Goal: Transaction & Acquisition: Purchase product/service

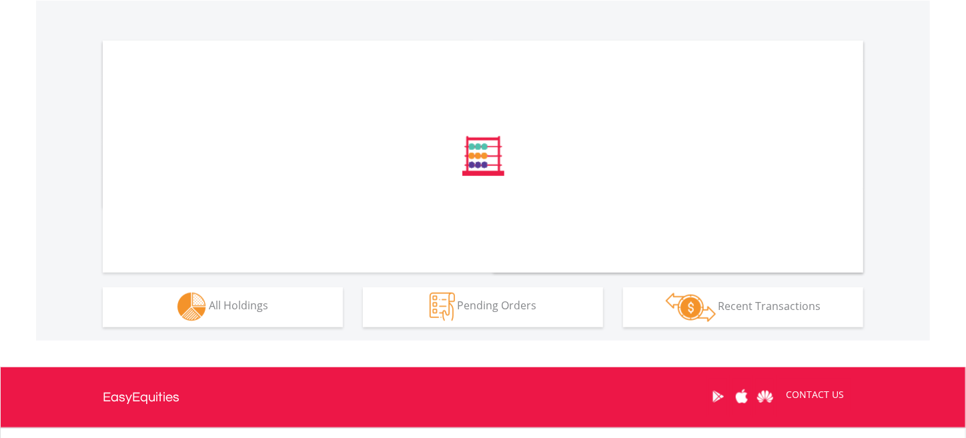
scroll to position [467, 0]
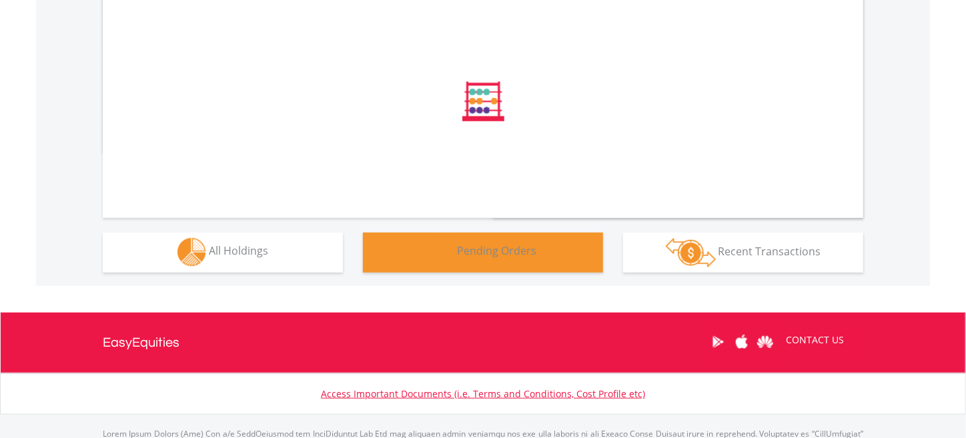
click at [495, 253] on span "Pending Orders" at bounding box center [496, 251] width 79 height 15
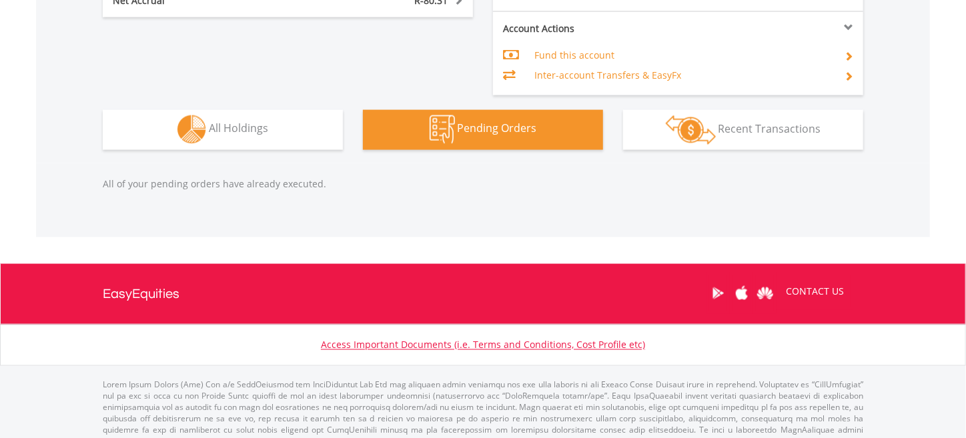
scroll to position [946, 0]
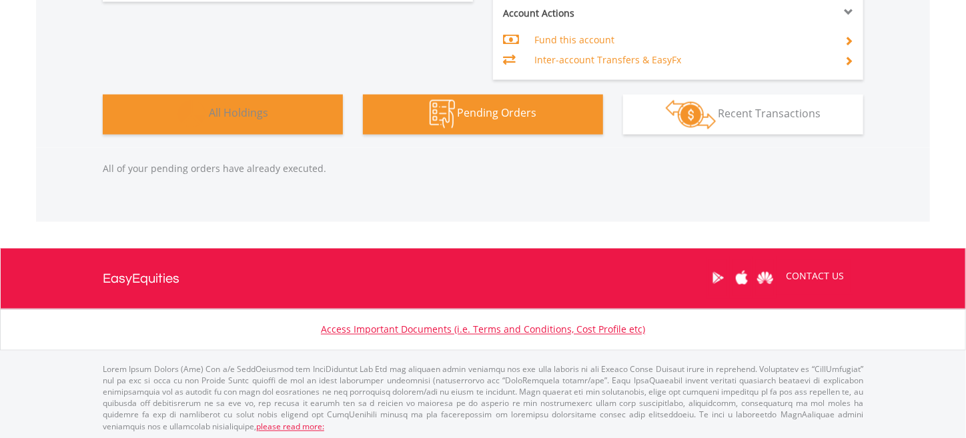
click at [249, 113] on span "All Holdings" at bounding box center [238, 113] width 59 height 15
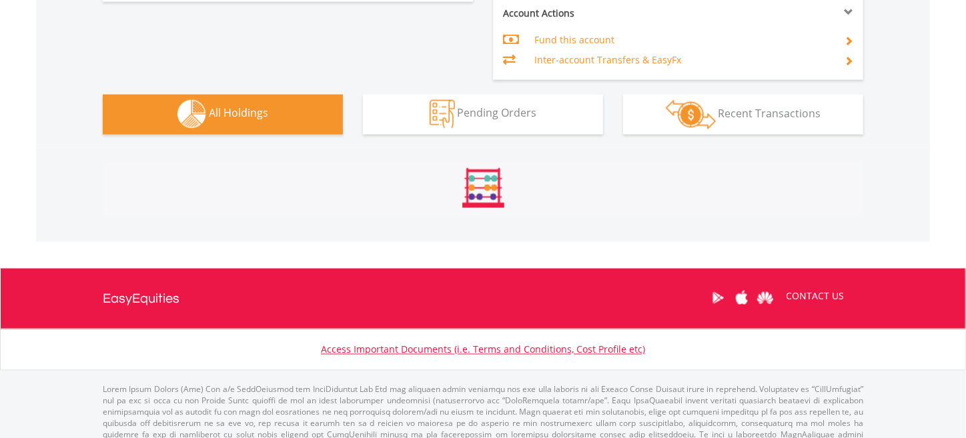
scroll to position [1118, 0]
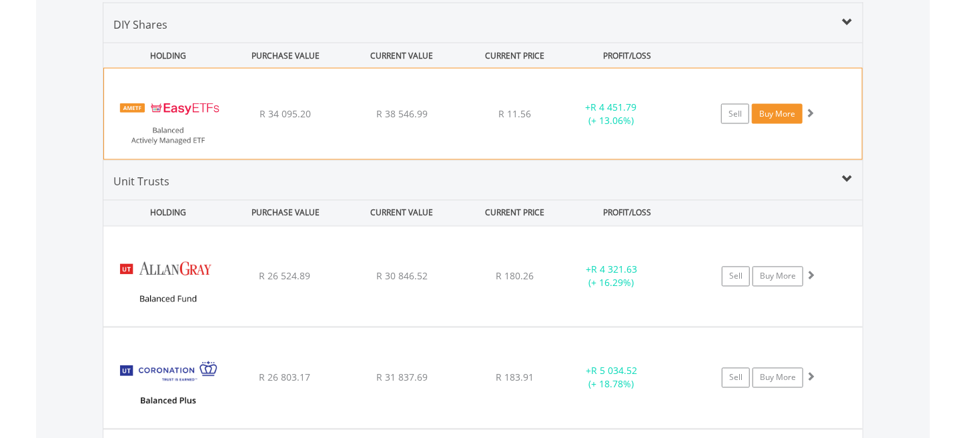
click at [768, 109] on link "Buy More" at bounding box center [776, 114] width 51 height 20
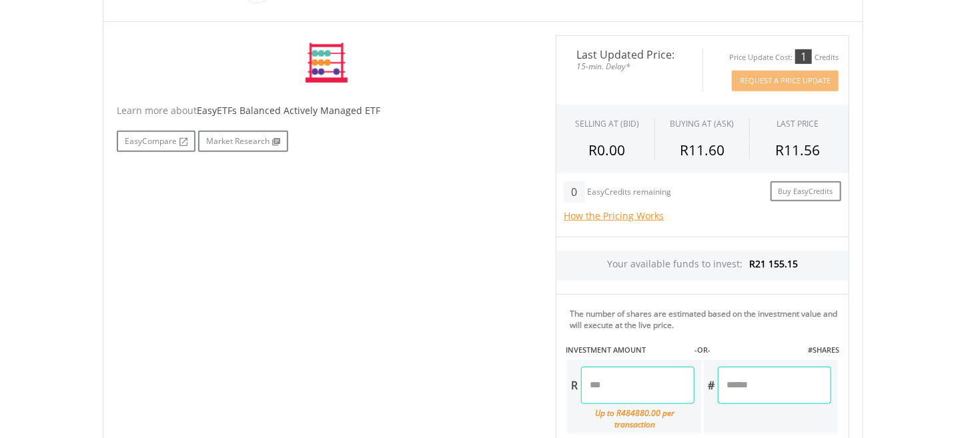
scroll to position [400, 0]
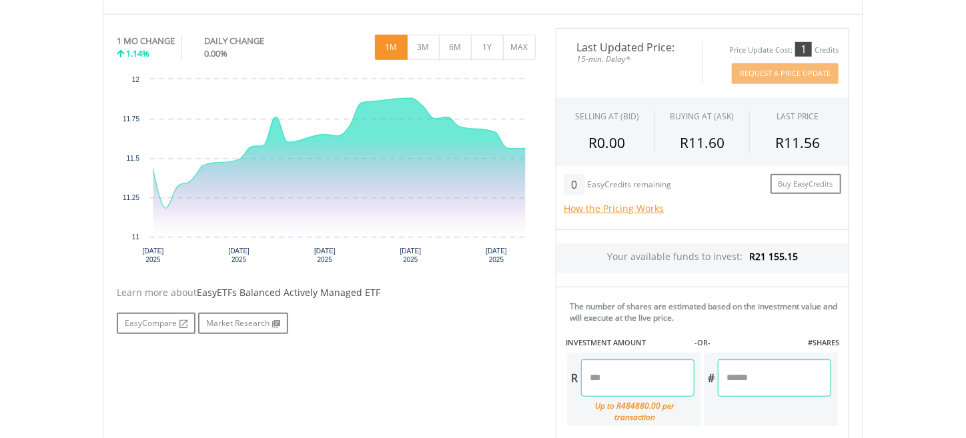
click at [623, 374] on input "number" at bounding box center [637, 377] width 113 height 37
type input "******"
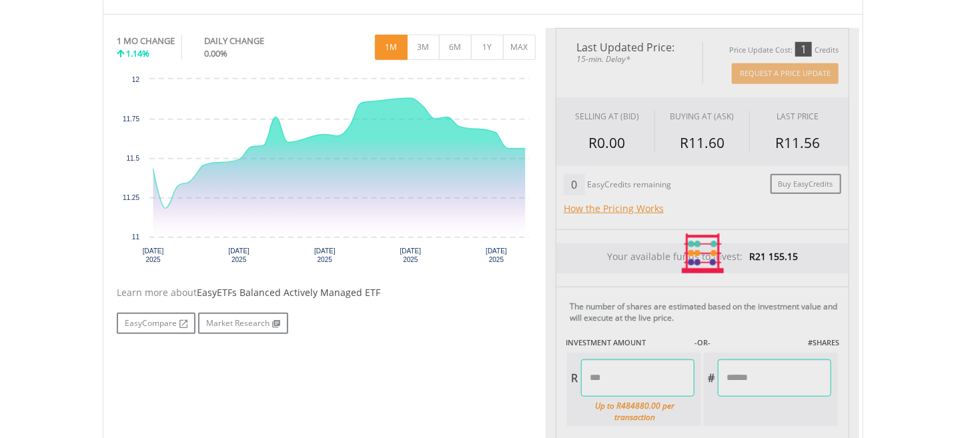
click at [725, 378] on div "Last Updated Price: 15-min. Delay* Price Update Cost: 1 Credits Request A Price…" at bounding box center [701, 254] width 313 height 452
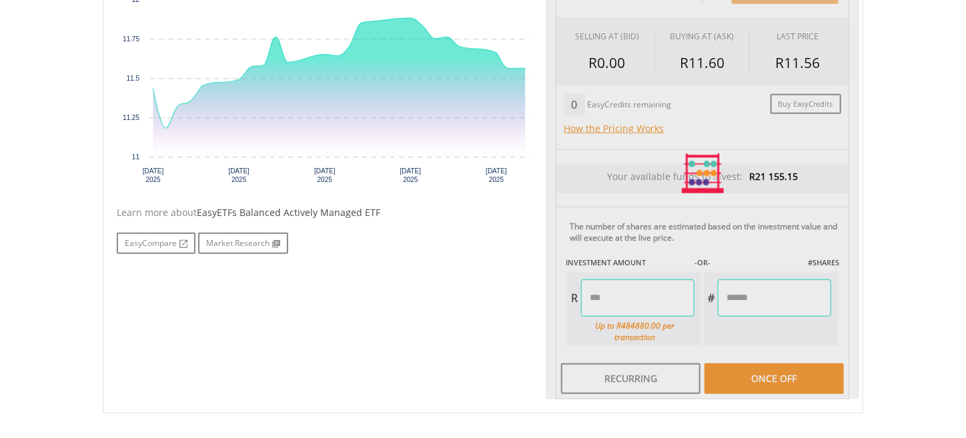
scroll to position [533, 0]
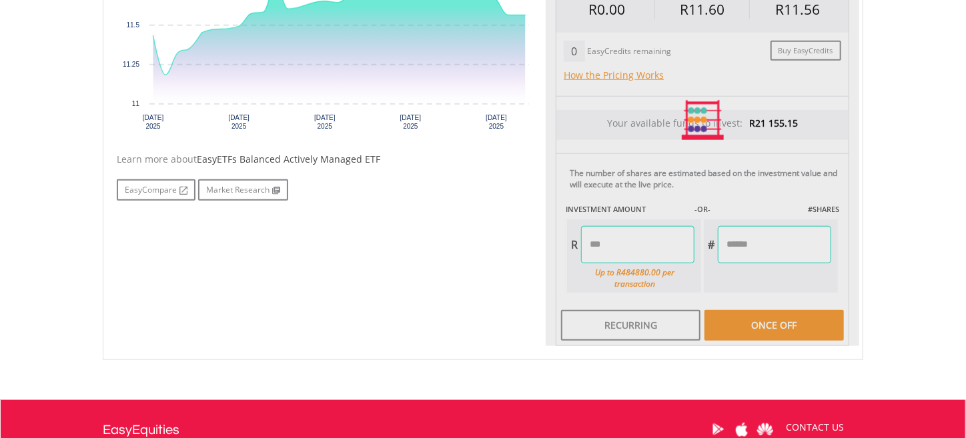
type input "*******"
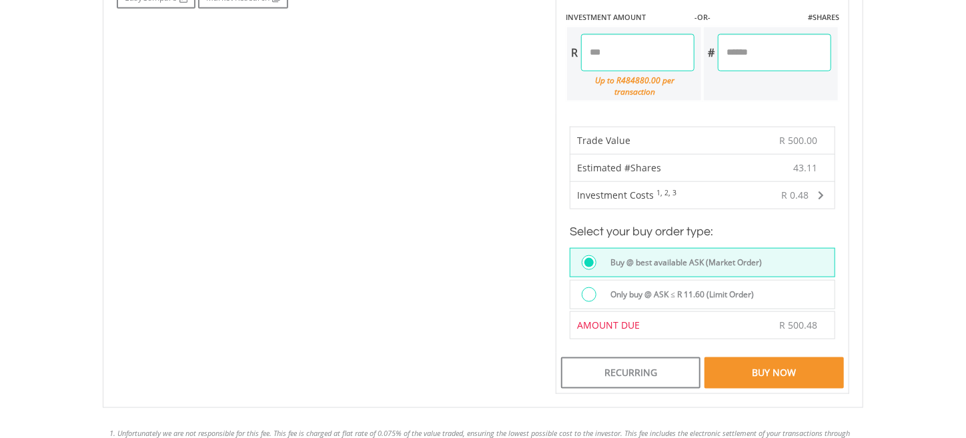
scroll to position [733, 0]
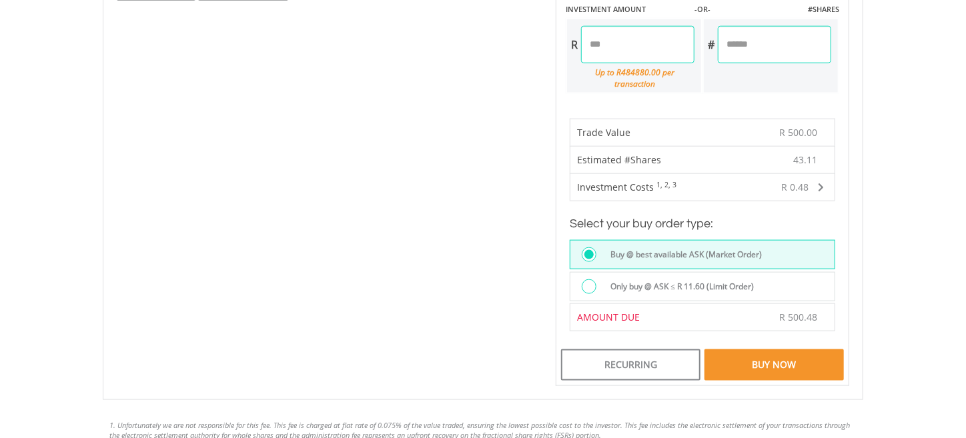
click at [729, 279] on label "Only buy @ ASK ≤ R 11.60 (Limit Order)" at bounding box center [678, 286] width 151 height 15
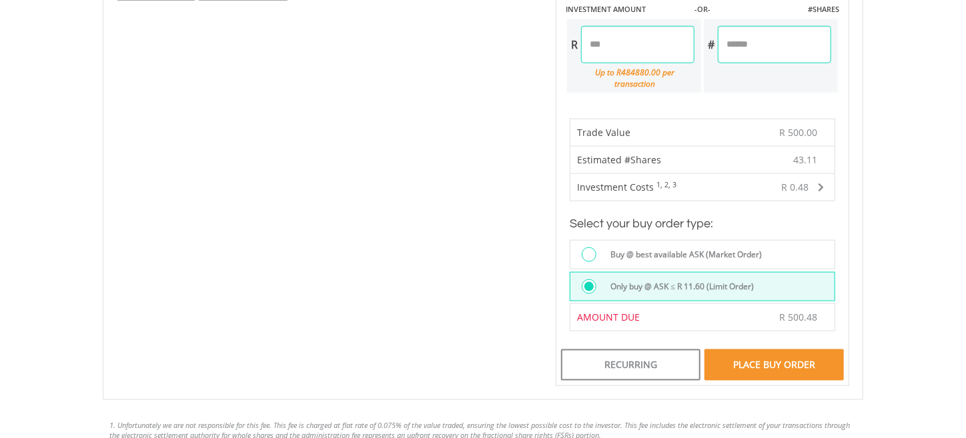
click at [749, 352] on div "Place Buy Order" at bounding box center [773, 364] width 139 height 31
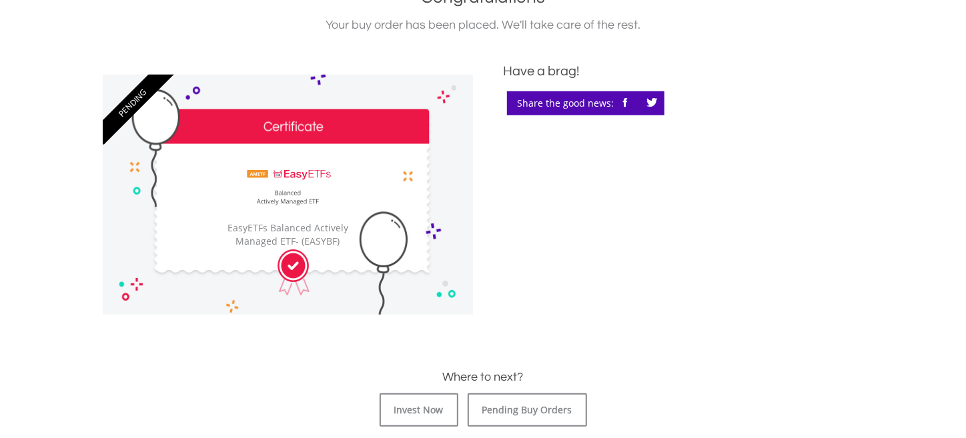
scroll to position [467, 0]
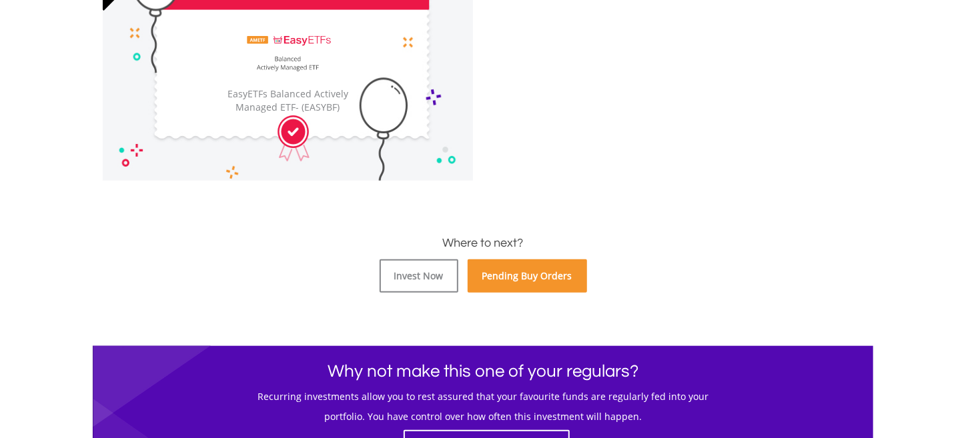
click at [518, 283] on link "Pending Buy Orders" at bounding box center [526, 275] width 119 height 33
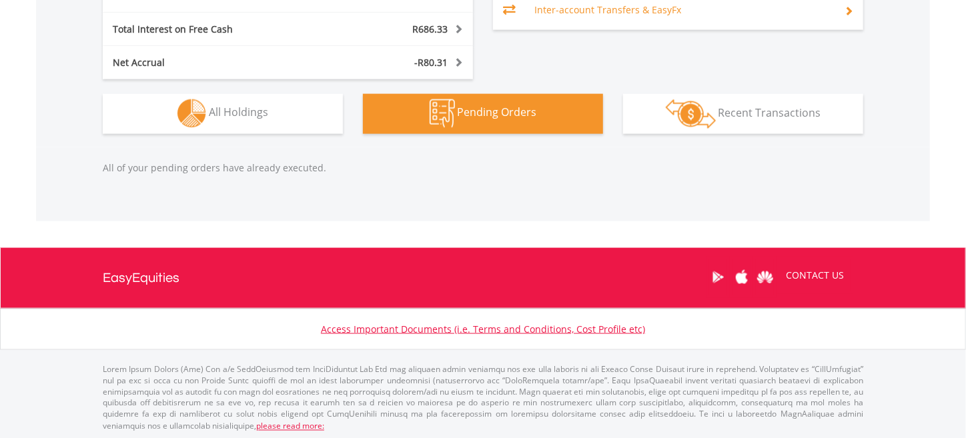
scroll to position [128, 253]
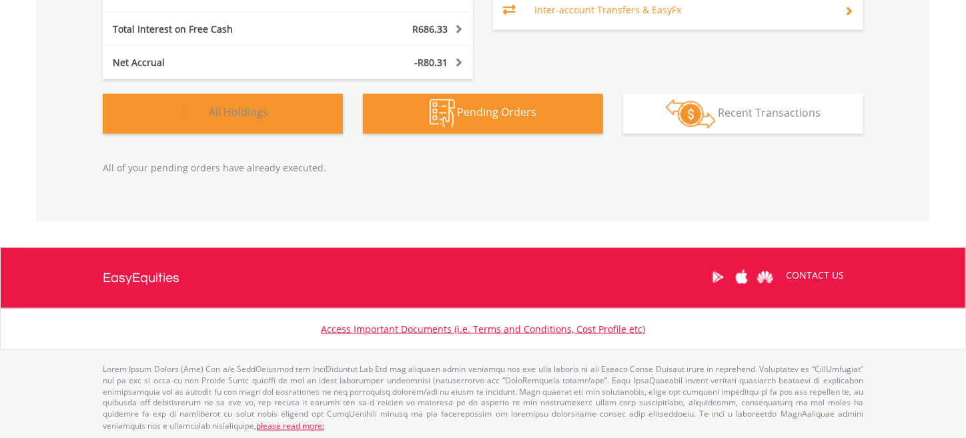
click at [275, 114] on button "Holdings All Holdings" at bounding box center [223, 114] width 240 height 40
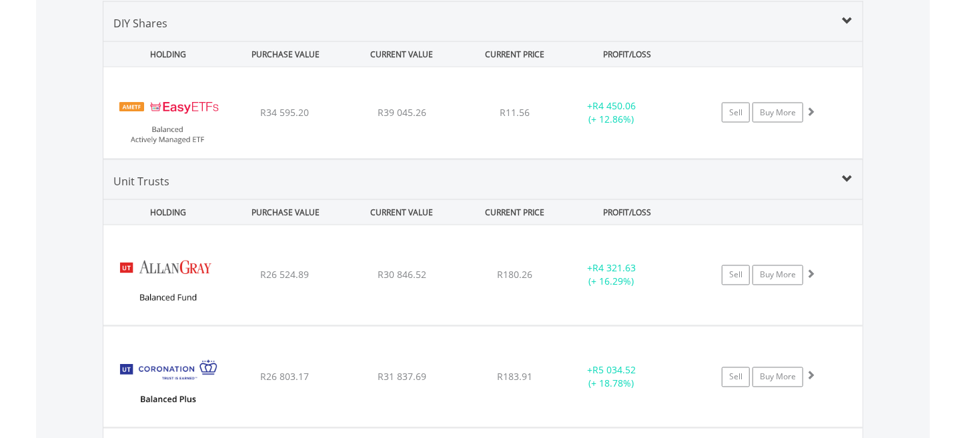
scroll to position [1118, 0]
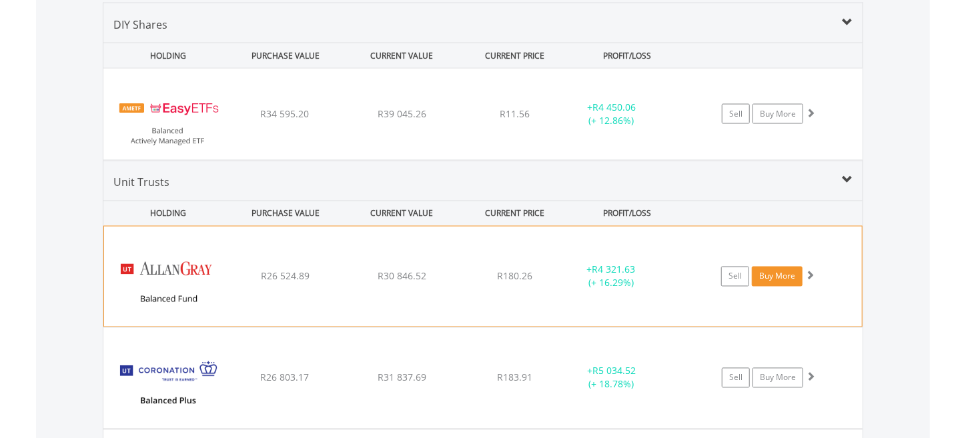
click at [767, 275] on link "Buy More" at bounding box center [776, 277] width 51 height 20
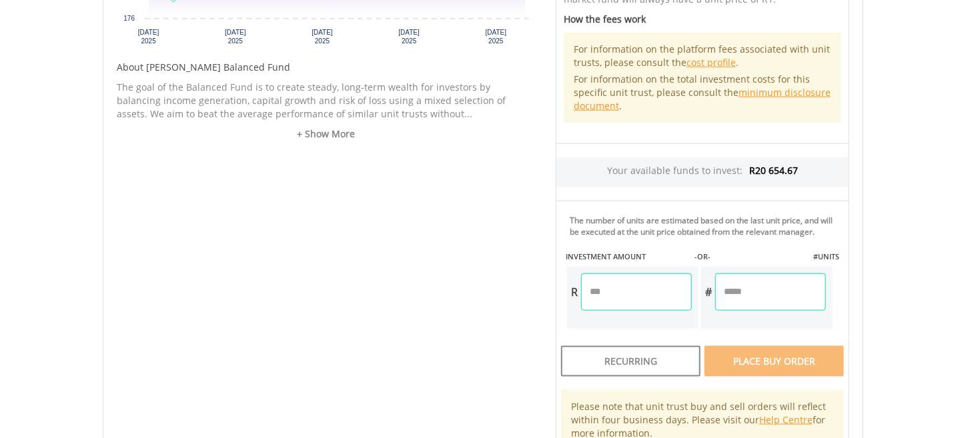
scroll to position [667, 0]
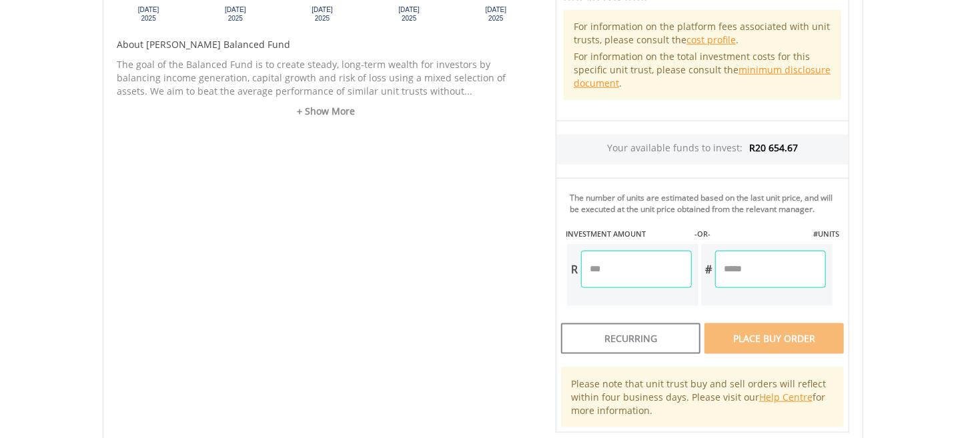
click at [615, 267] on input "number" at bounding box center [636, 269] width 111 height 37
type input "******"
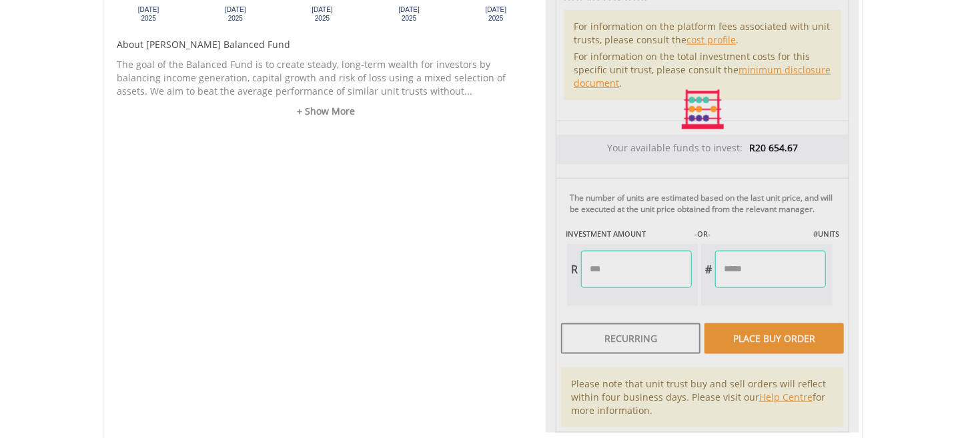
type input "******"
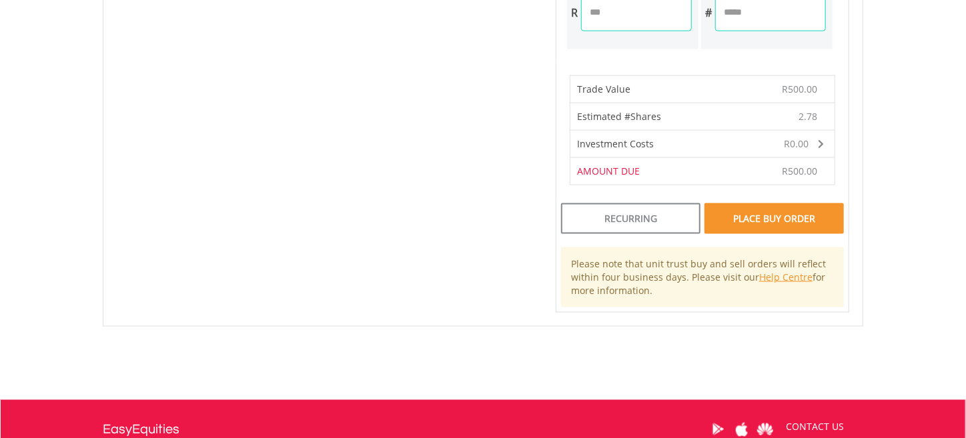
scroll to position [1000, 0]
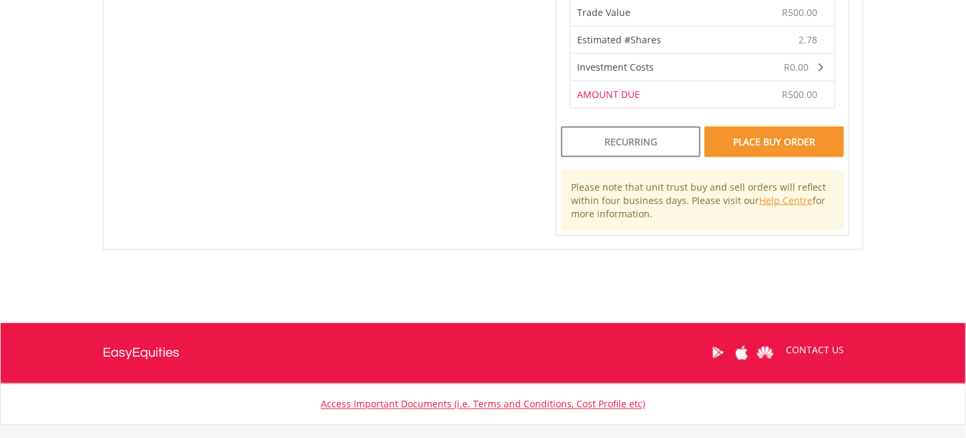
click at [765, 145] on div "Place Buy Order" at bounding box center [773, 142] width 139 height 31
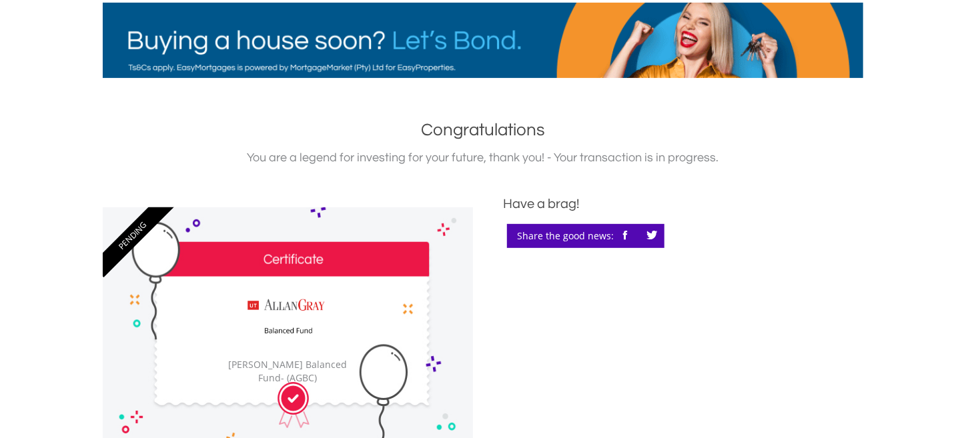
scroll to position [467, 0]
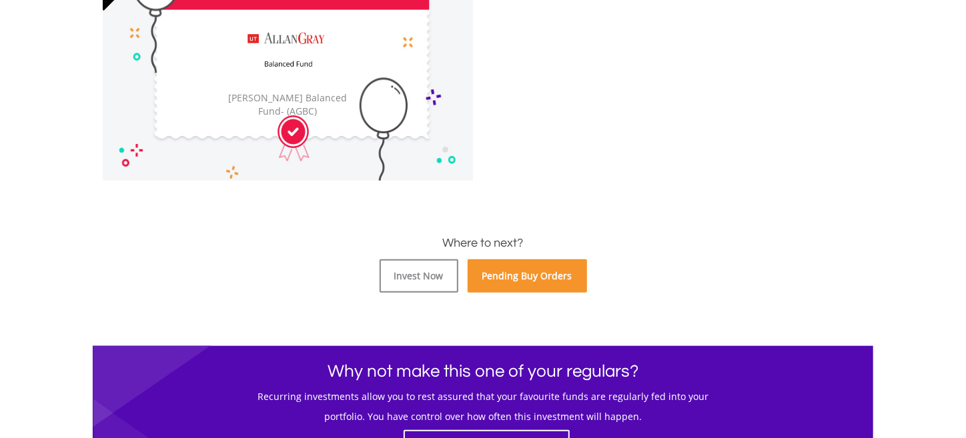
click at [546, 274] on link "Pending Buy Orders" at bounding box center [526, 275] width 119 height 33
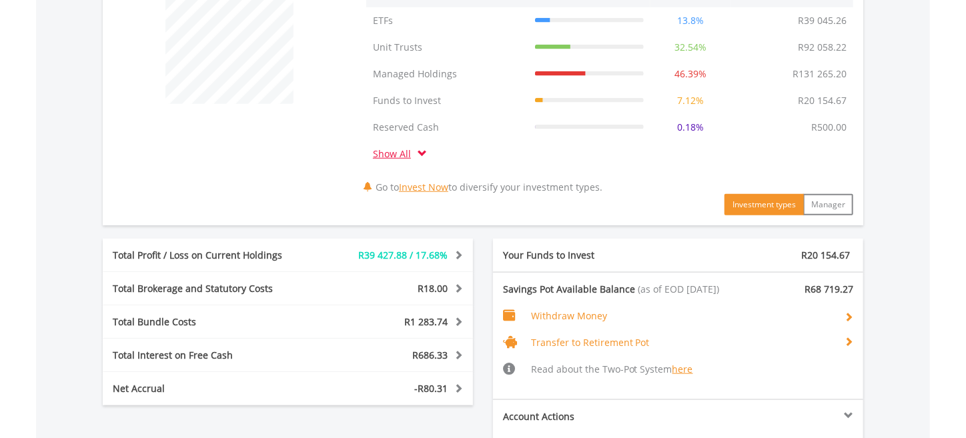
scroll to position [800, 0]
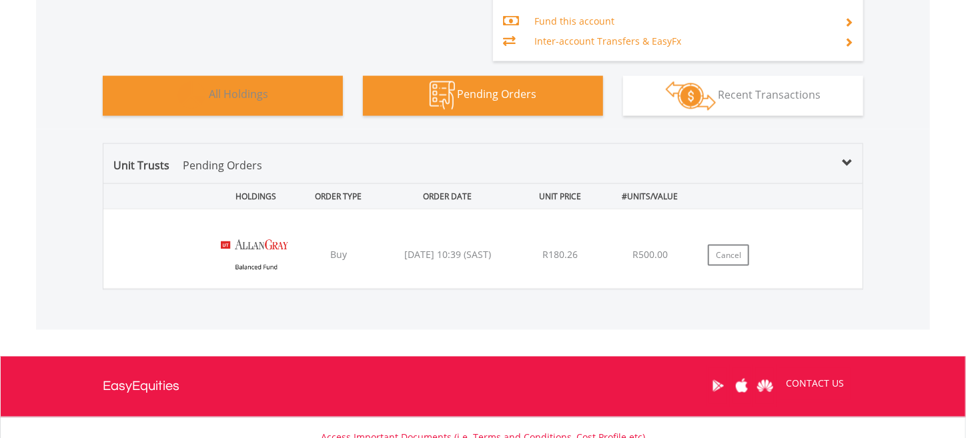
scroll to position [1027, 0]
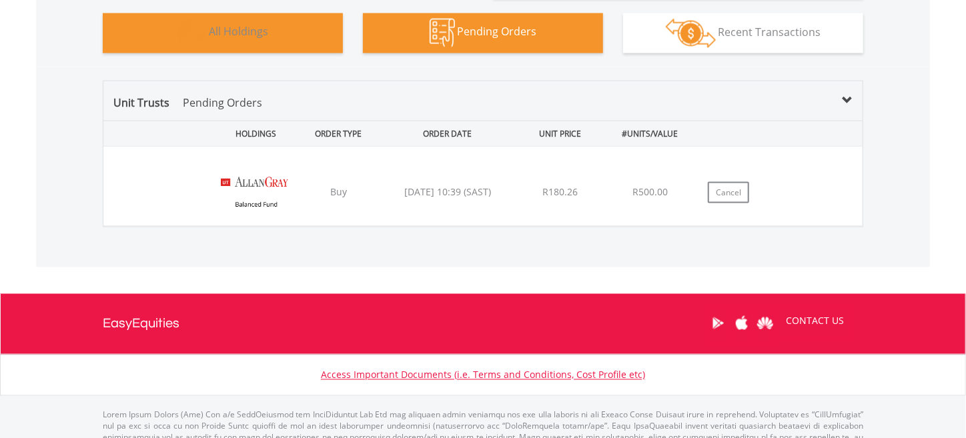
click at [248, 33] on span "All Holdings" at bounding box center [238, 32] width 59 height 15
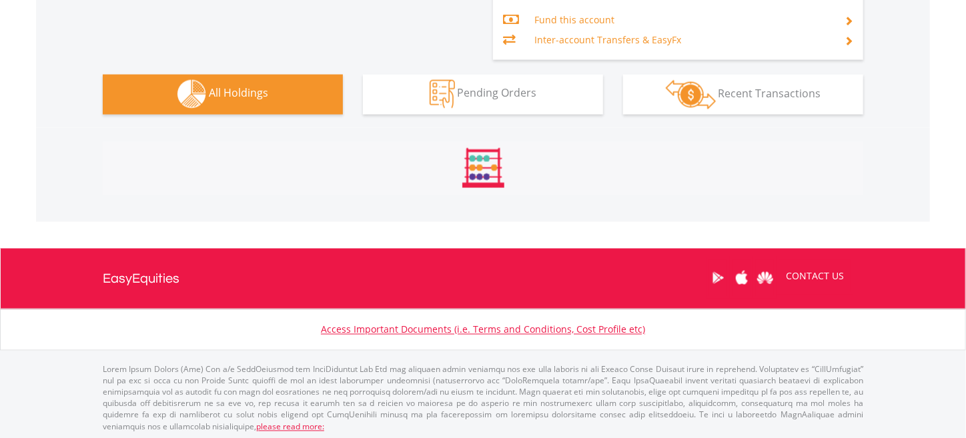
scroll to position [1118, 0]
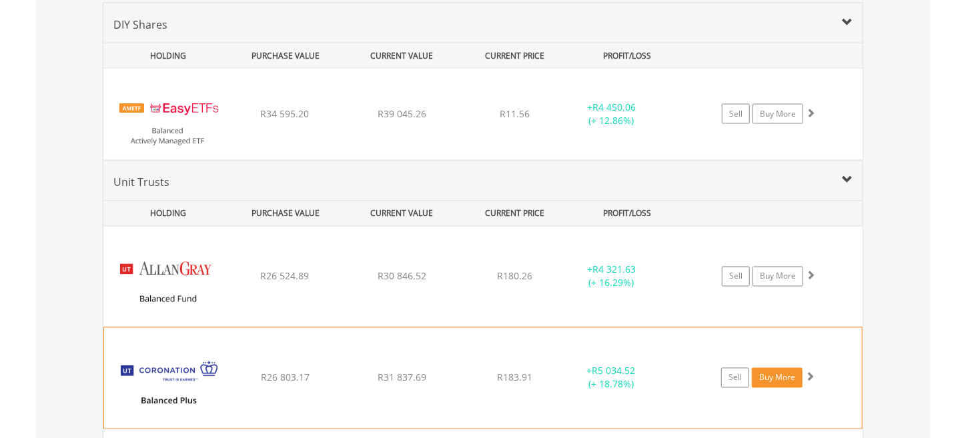
click at [767, 373] on link "Buy More" at bounding box center [776, 378] width 51 height 20
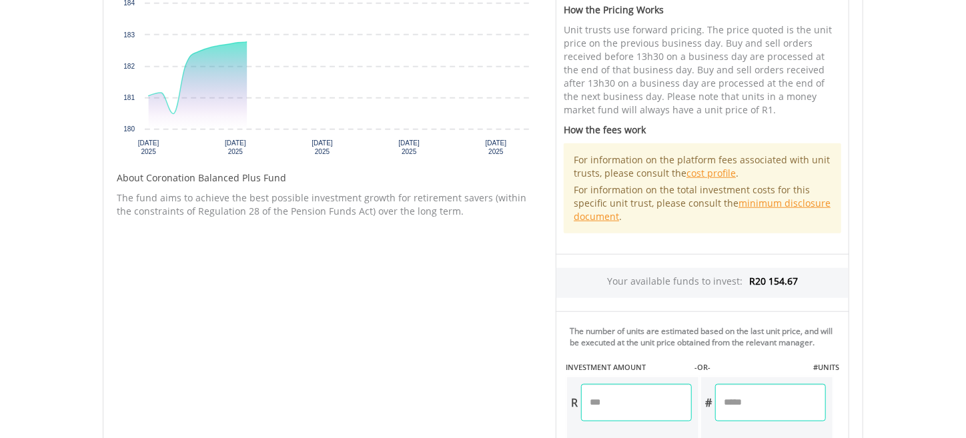
scroll to position [611, 0]
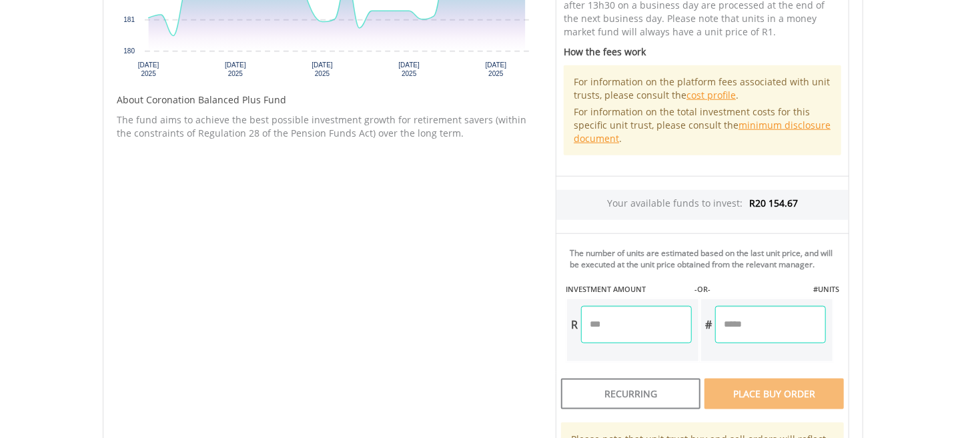
click at [605, 321] on input "number" at bounding box center [636, 324] width 111 height 37
type input "******"
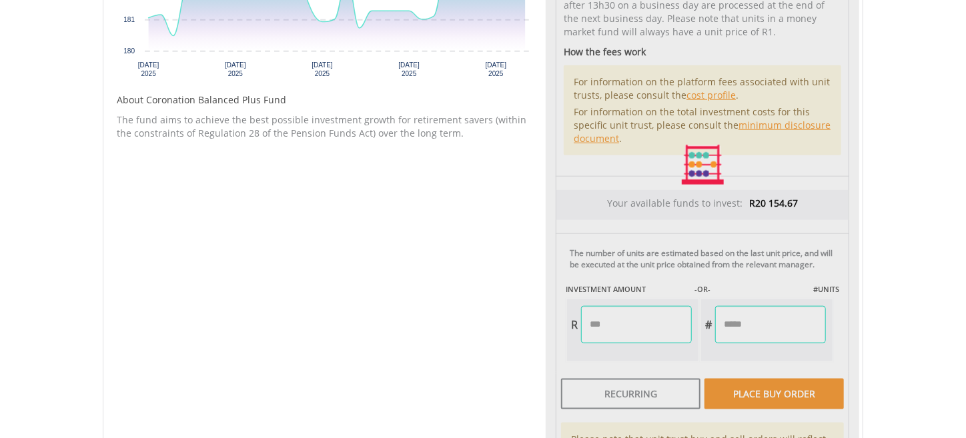
type input "******"
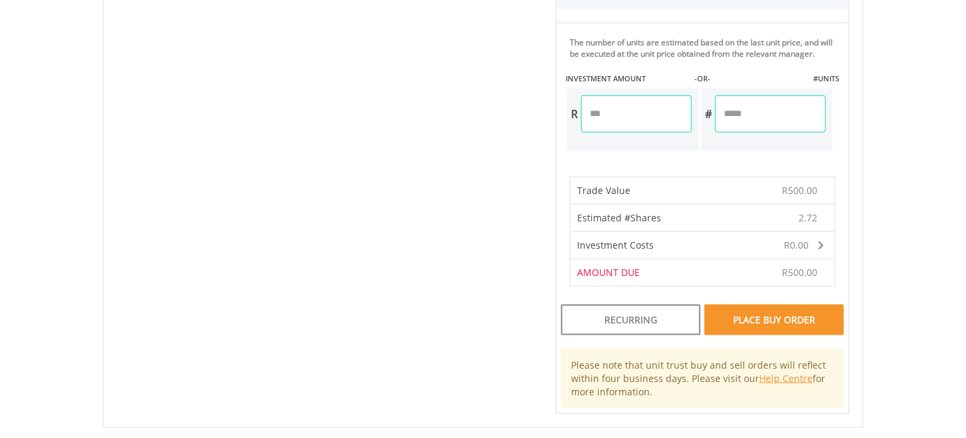
scroll to position [878, 0]
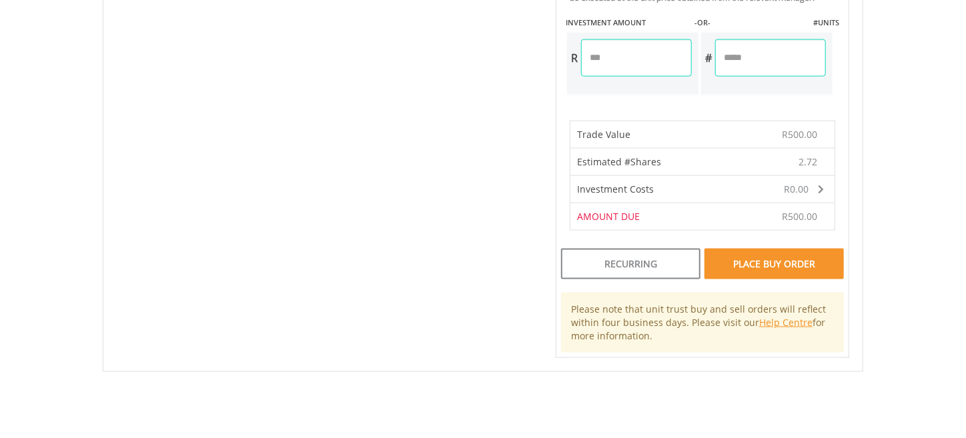
click at [766, 265] on div "Place Buy Order" at bounding box center [773, 264] width 139 height 31
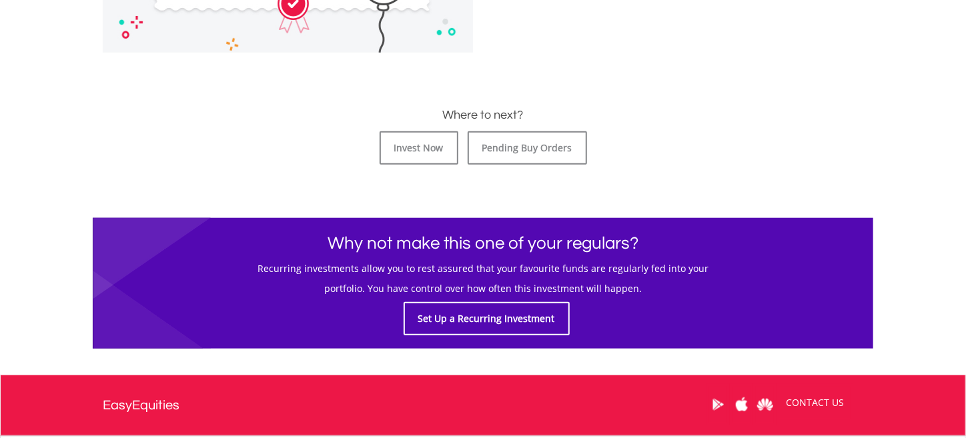
scroll to position [599, 0]
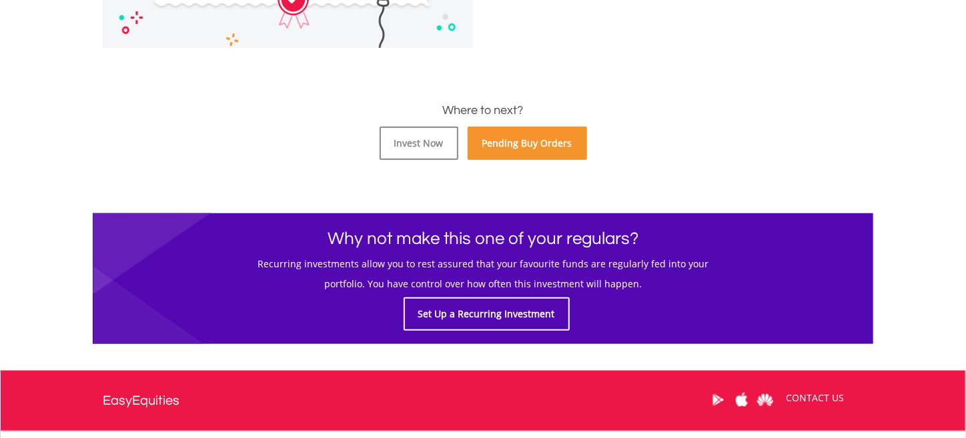
click at [525, 147] on link "Pending Buy Orders" at bounding box center [526, 143] width 119 height 33
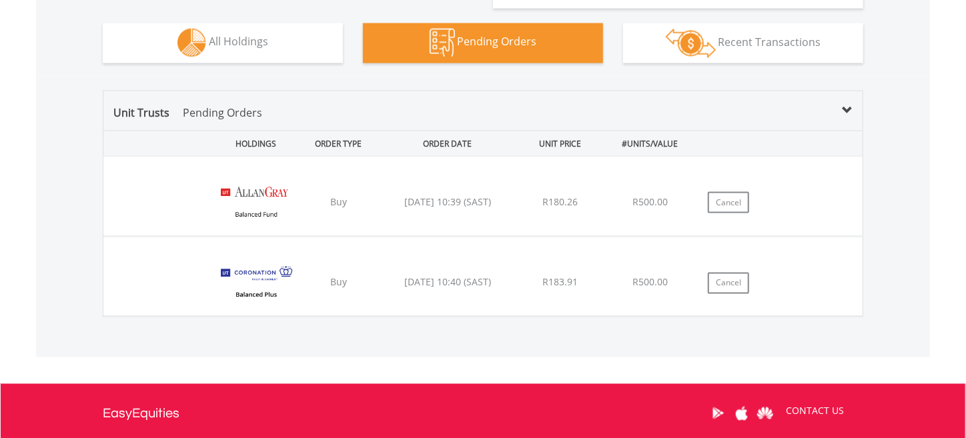
scroll to position [1062, 0]
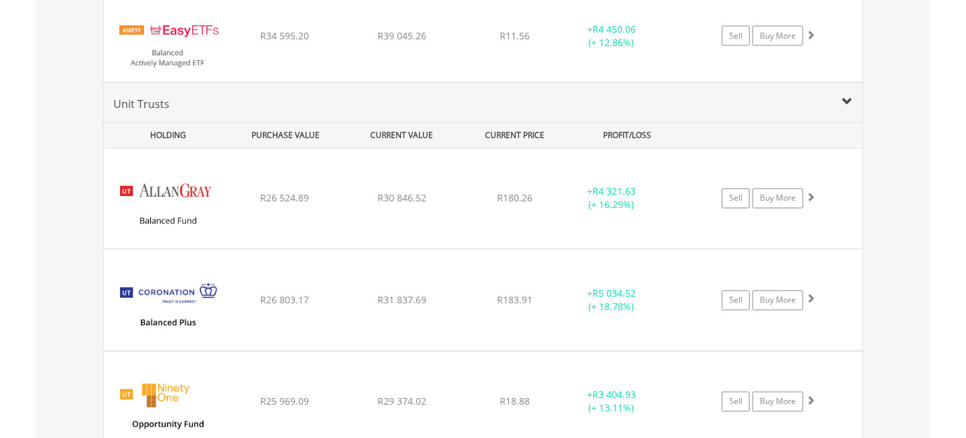
scroll to position [1252, 0]
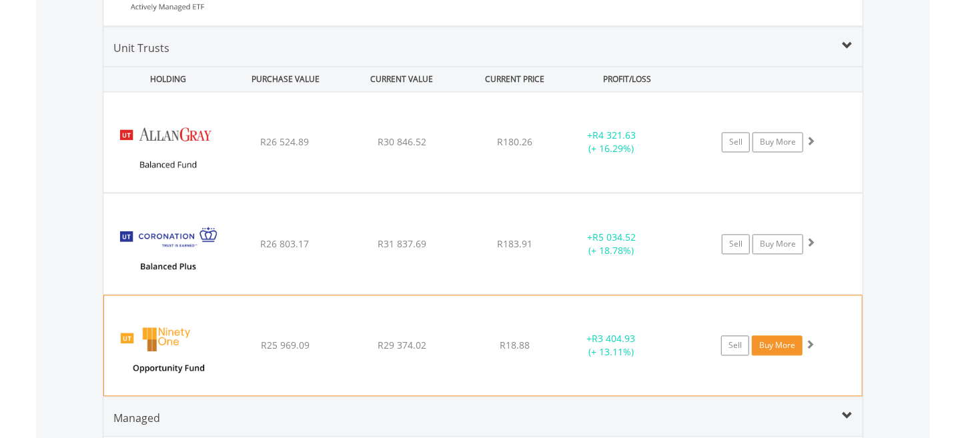
click at [771, 339] on link "Buy More" at bounding box center [776, 346] width 51 height 20
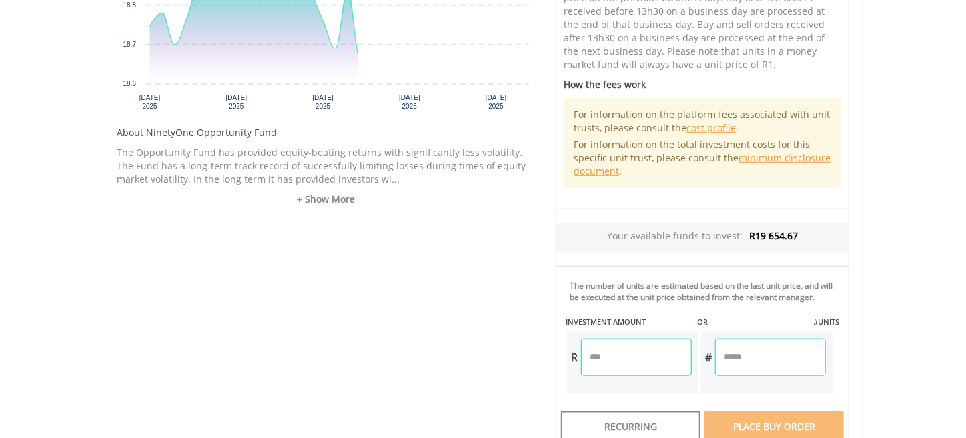
scroll to position [611, 0]
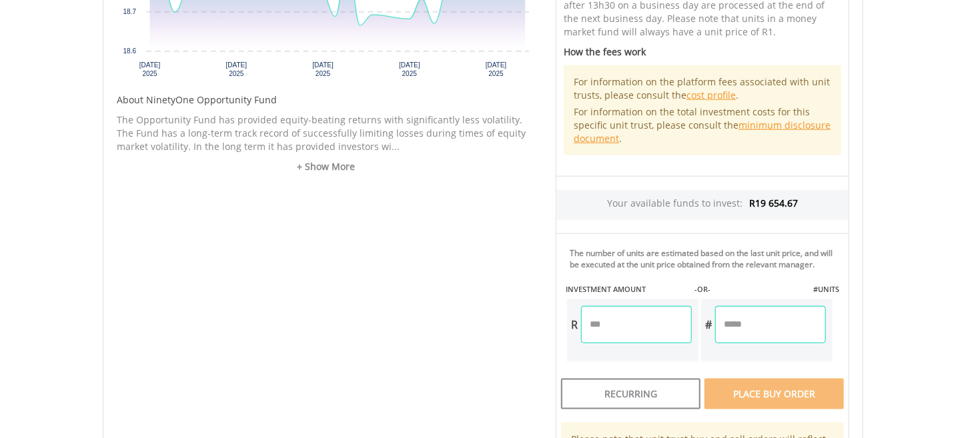
click at [623, 326] on input "number" at bounding box center [636, 324] width 111 height 37
type input "******"
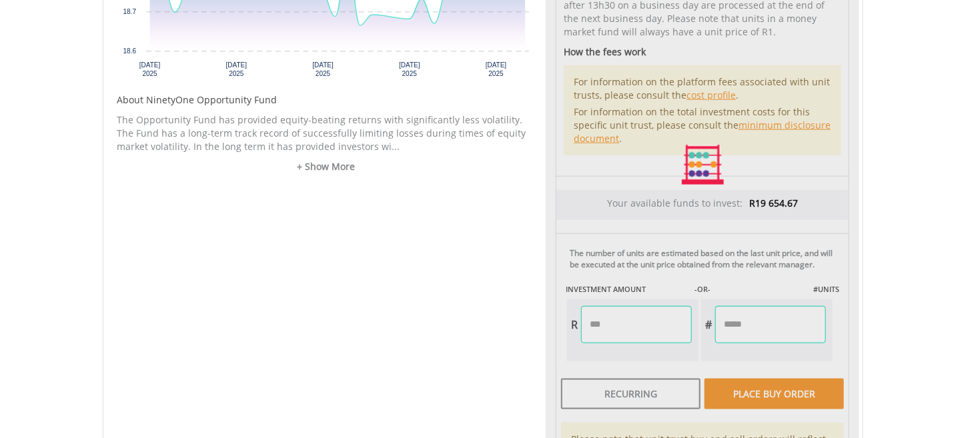
type input "******"
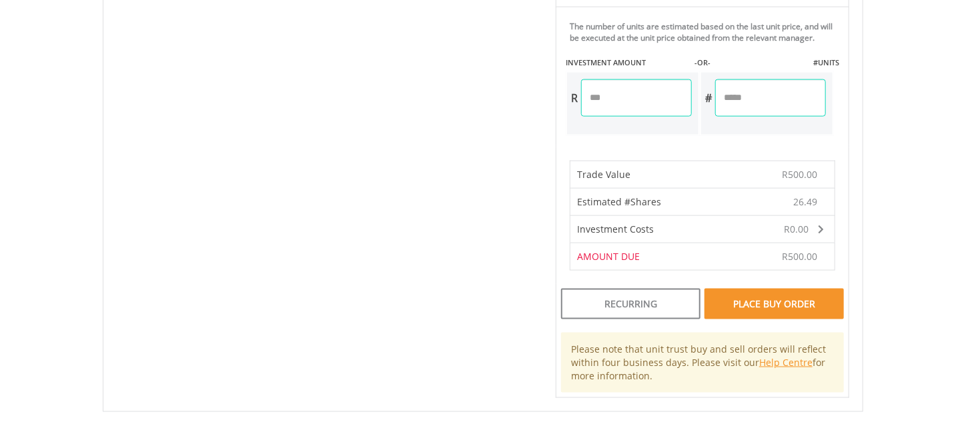
scroll to position [945, 0]
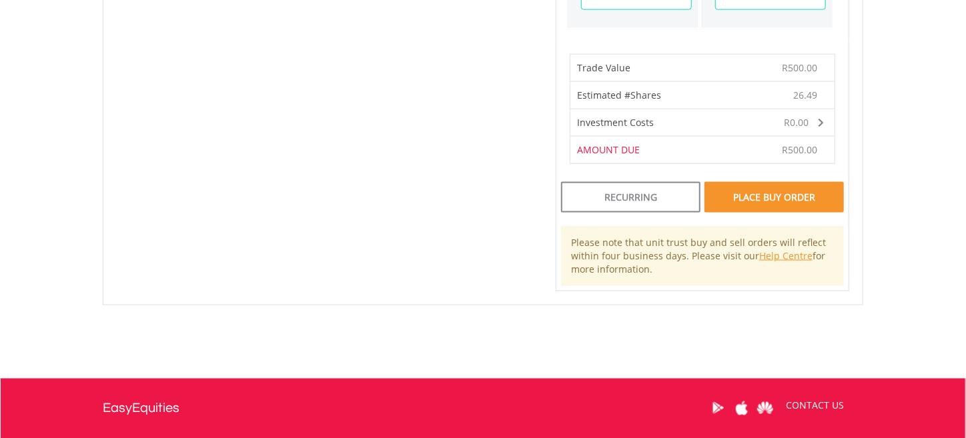
click at [757, 194] on div "Place Buy Order" at bounding box center [773, 197] width 139 height 31
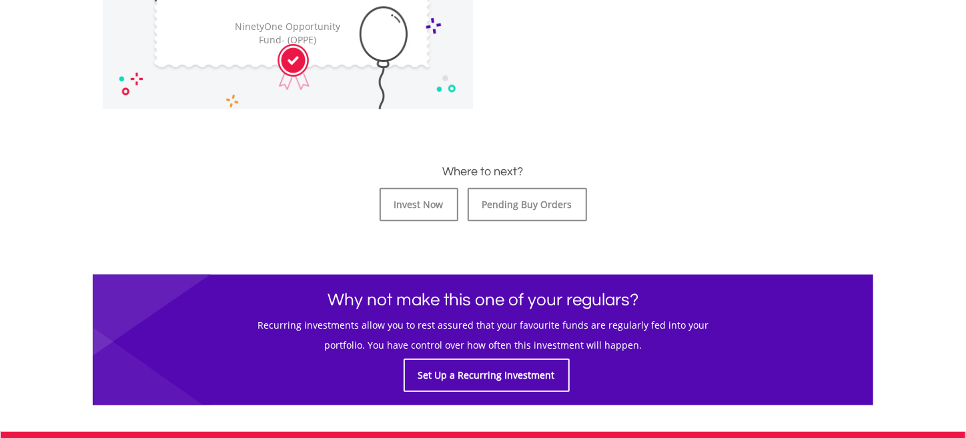
scroll to position [599, 0]
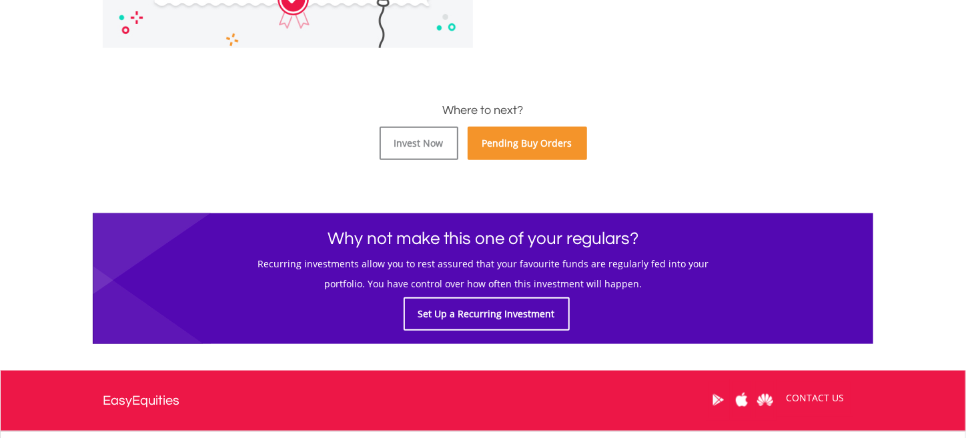
click at [529, 144] on link "Pending Buy Orders" at bounding box center [526, 143] width 119 height 33
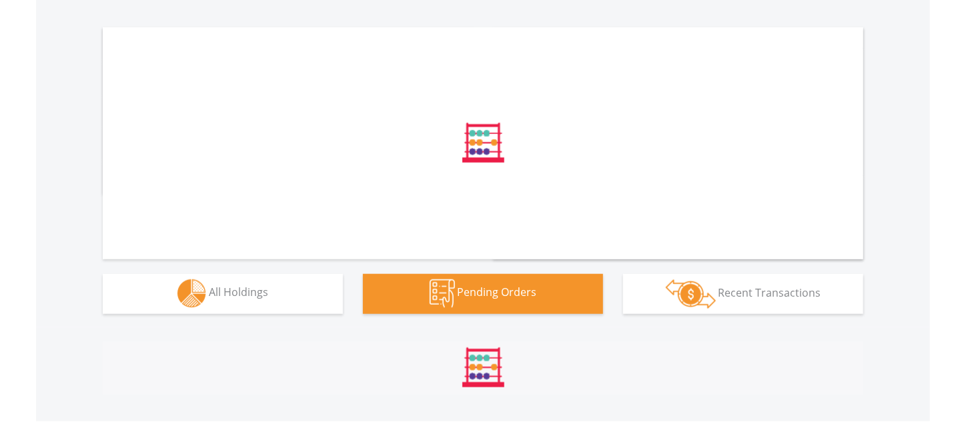
scroll to position [533, 0]
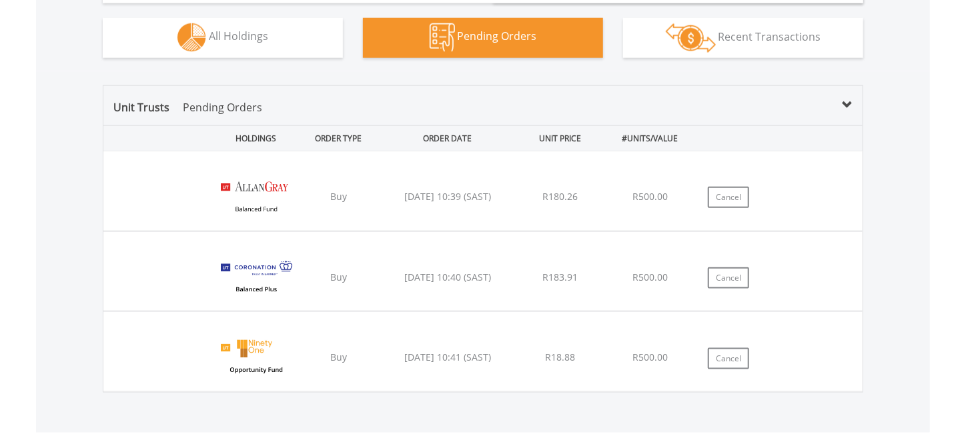
click at [230, 184] on div "Unit Trusts Pending Orders HOLDINGS ORDER TYPE ORDER DATE UNIT PRICE #UNITS/VAL…" at bounding box center [483, 251] width 894 height 361
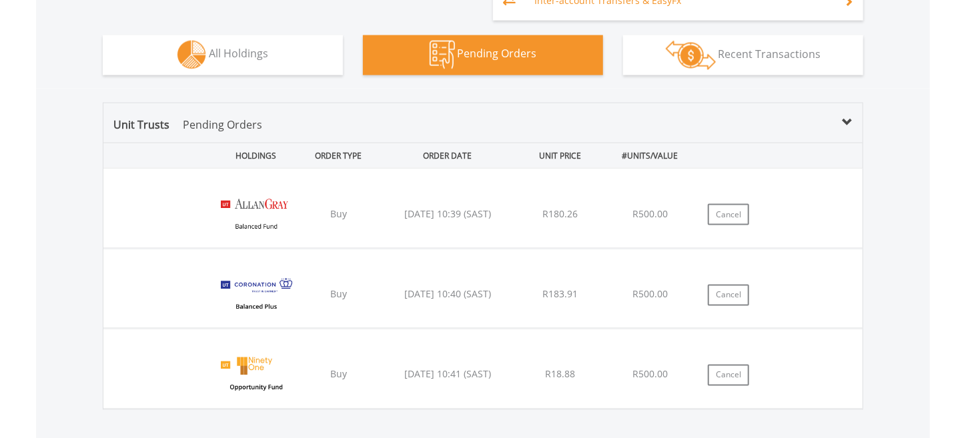
scroll to position [898, 0]
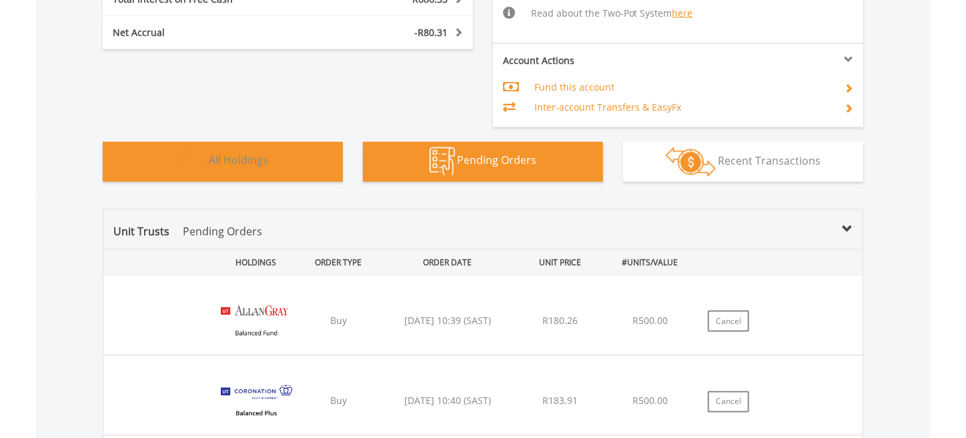
click at [239, 159] on span "All Holdings" at bounding box center [238, 160] width 59 height 15
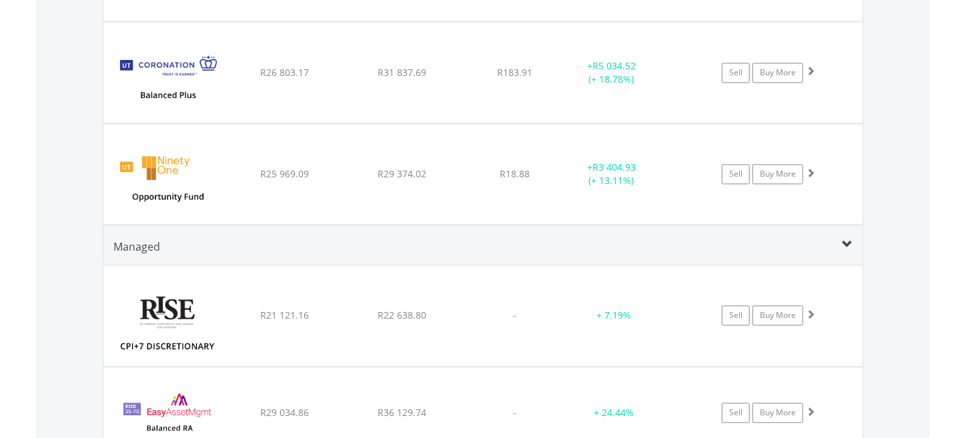
scroll to position [1518, 0]
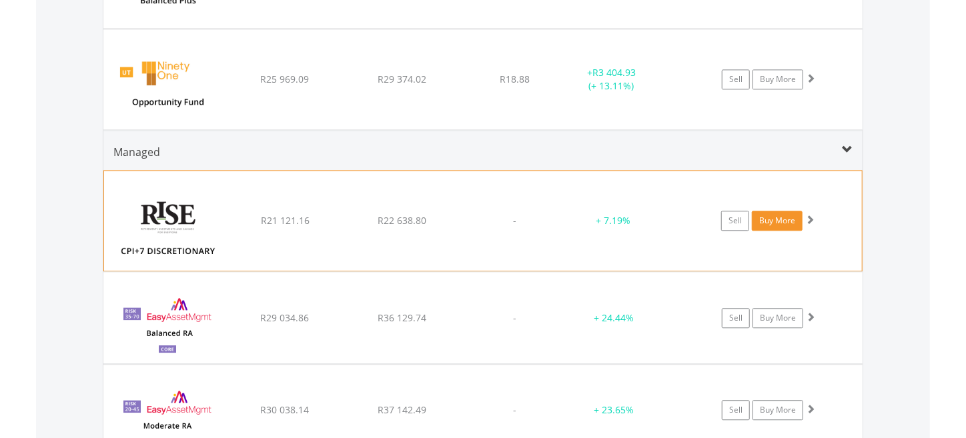
click at [781, 219] on link "Buy More" at bounding box center [776, 221] width 51 height 20
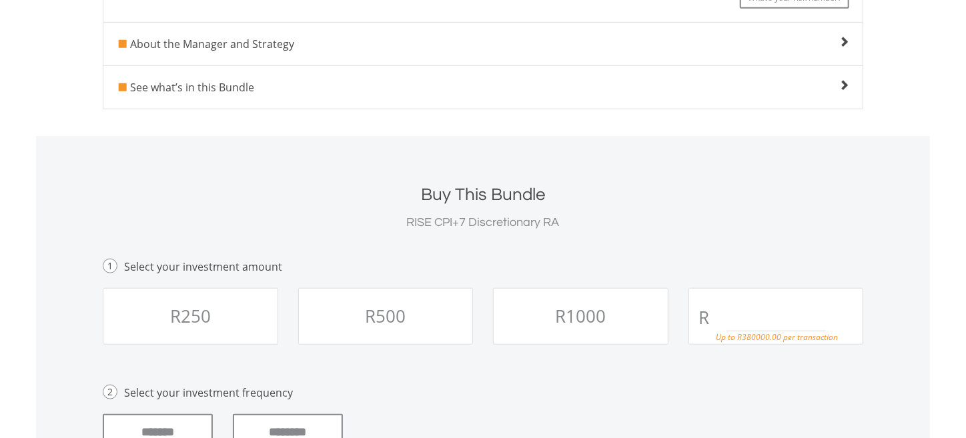
scroll to position [546, 0]
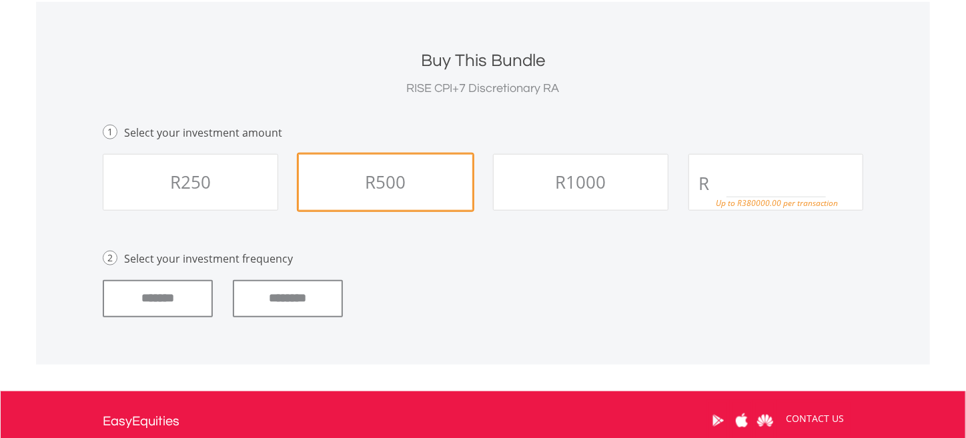
click at [386, 190] on span "R500" at bounding box center [385, 182] width 41 height 24
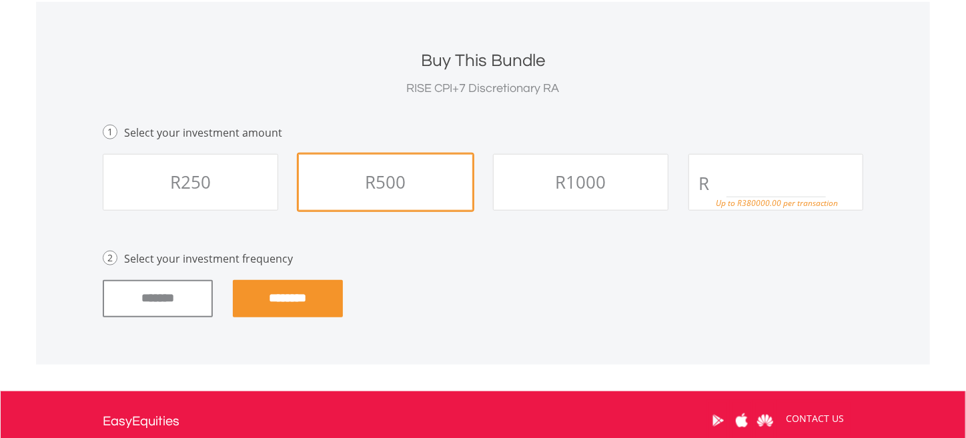
click at [294, 298] on input "********" at bounding box center [288, 298] width 110 height 37
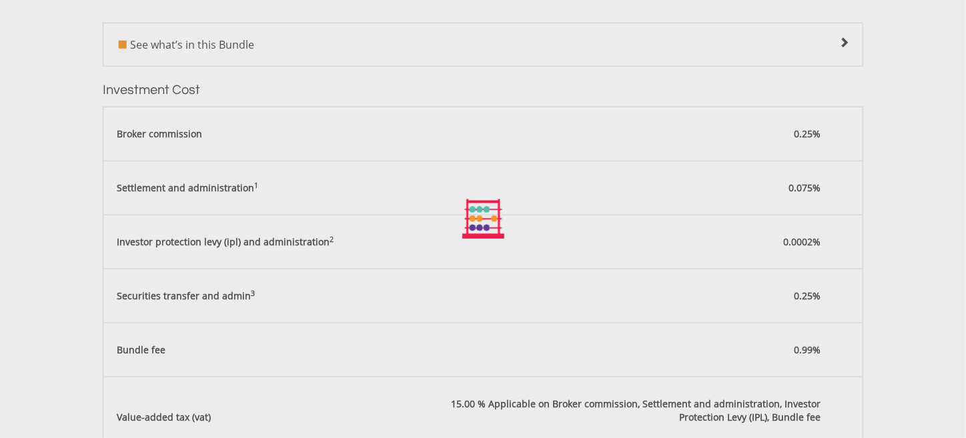
scroll to position [919, 0]
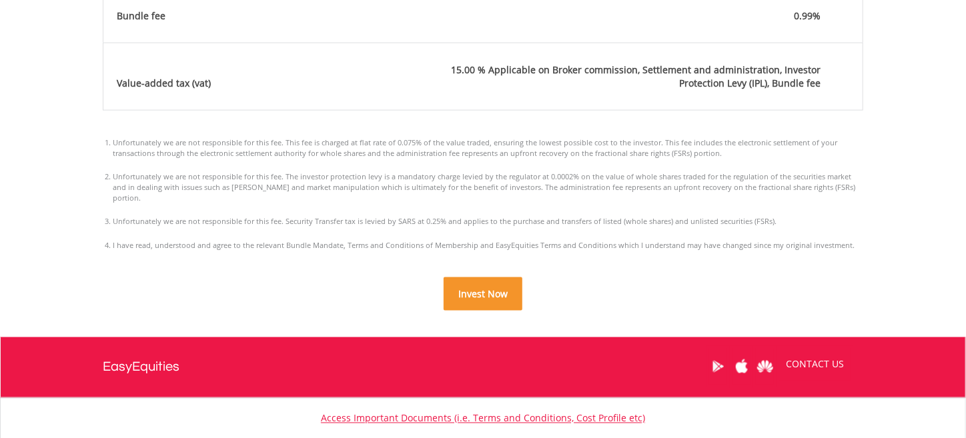
click at [482, 287] on span "Invest Now" at bounding box center [482, 293] width 49 height 13
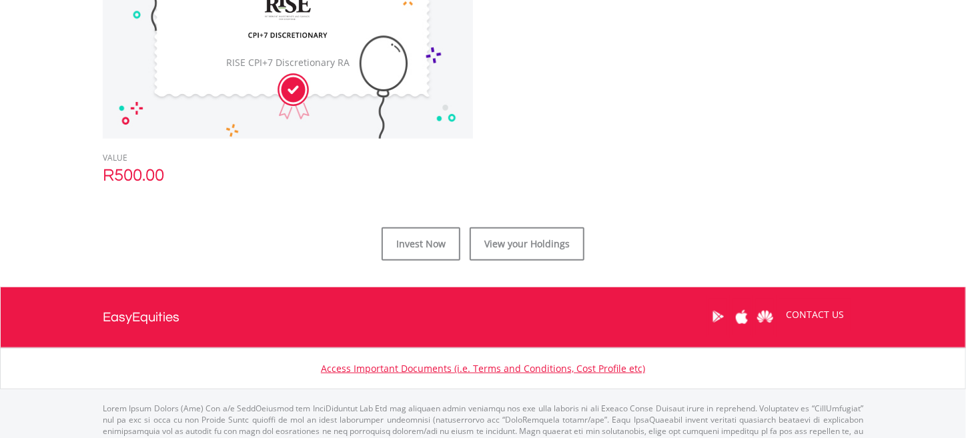
scroll to position [535, 0]
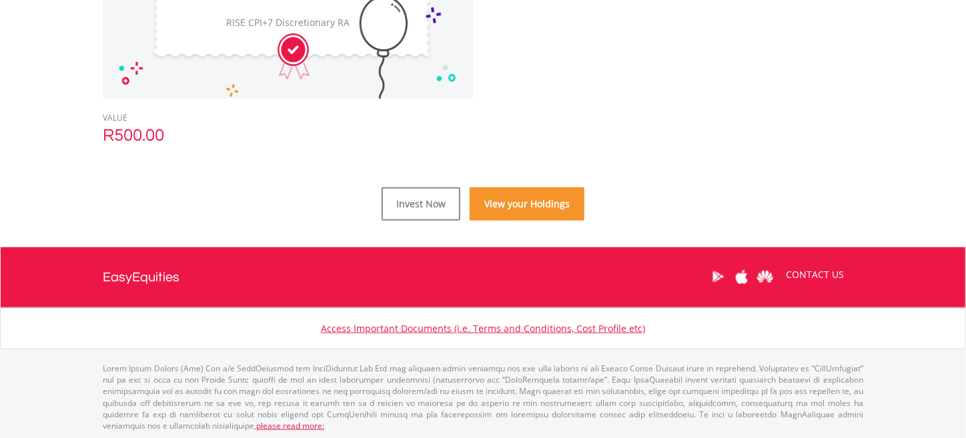
click at [541, 209] on link "View your Holdings" at bounding box center [526, 203] width 115 height 33
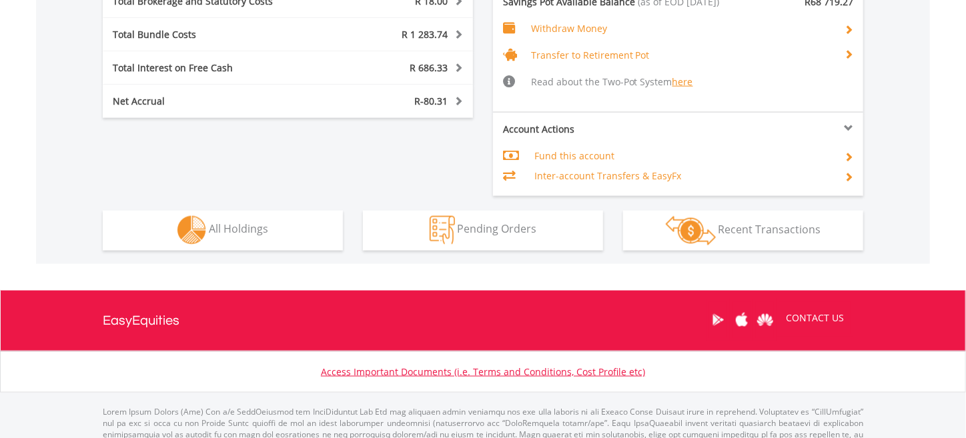
scroll to position [872, 0]
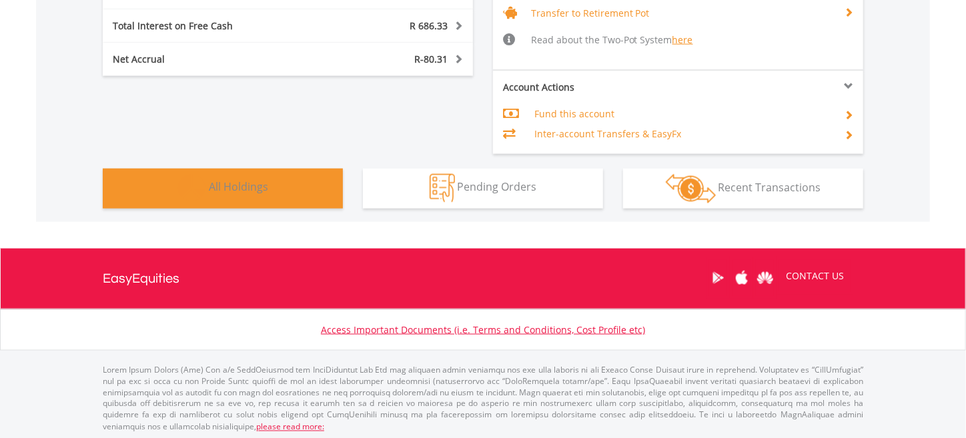
click at [207, 191] on button "Holdings All Holdings" at bounding box center [223, 189] width 240 height 40
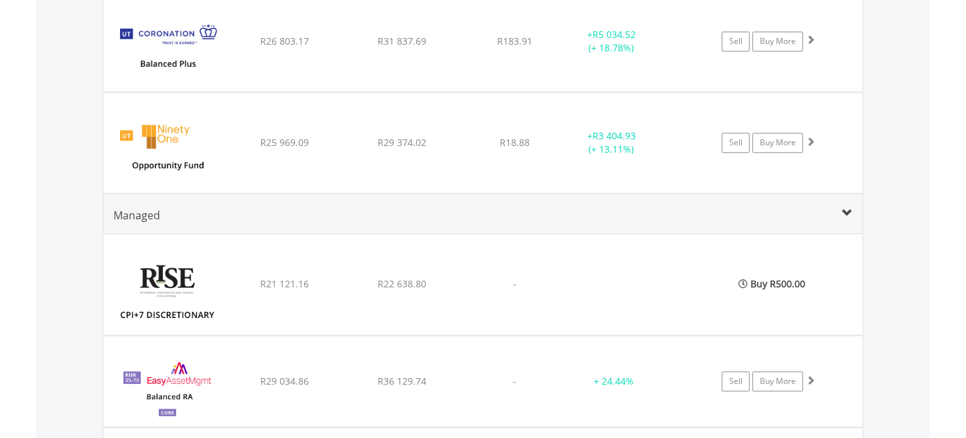
scroll to position [1585, 0]
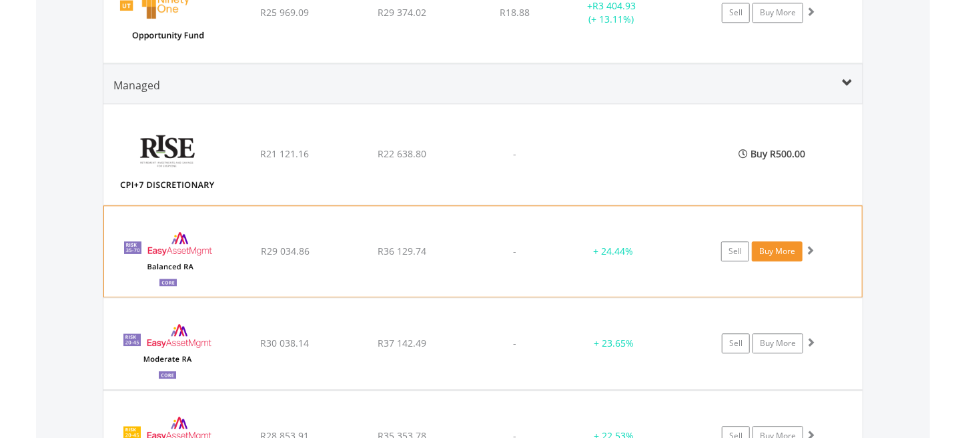
click at [770, 244] on link "Buy More" at bounding box center [776, 251] width 51 height 20
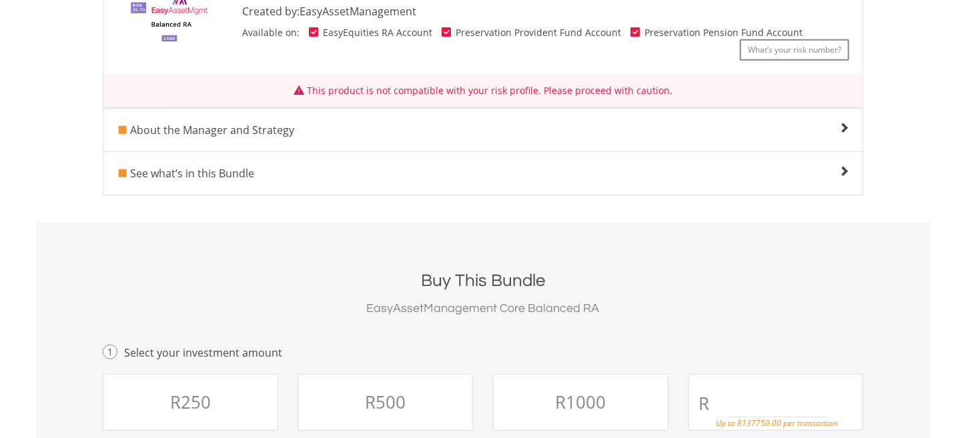
scroll to position [467, 0]
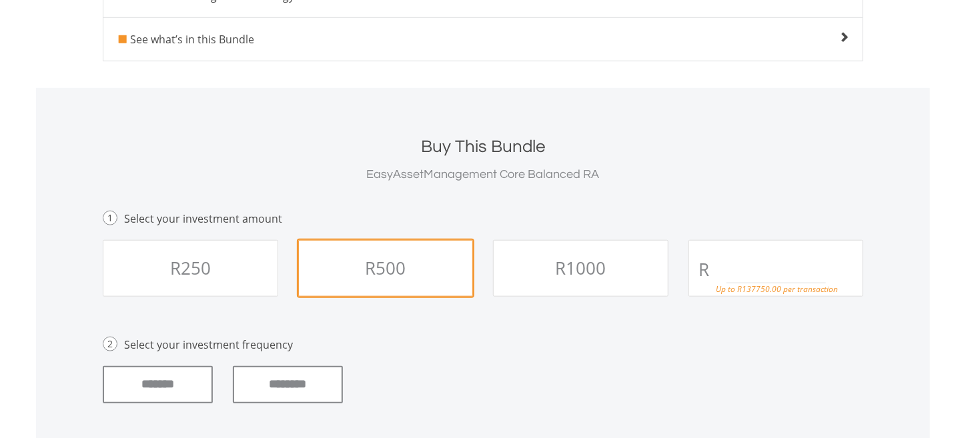
click at [379, 268] on span "R500" at bounding box center [385, 268] width 41 height 24
click at [287, 386] on input "********" at bounding box center [288, 384] width 110 height 37
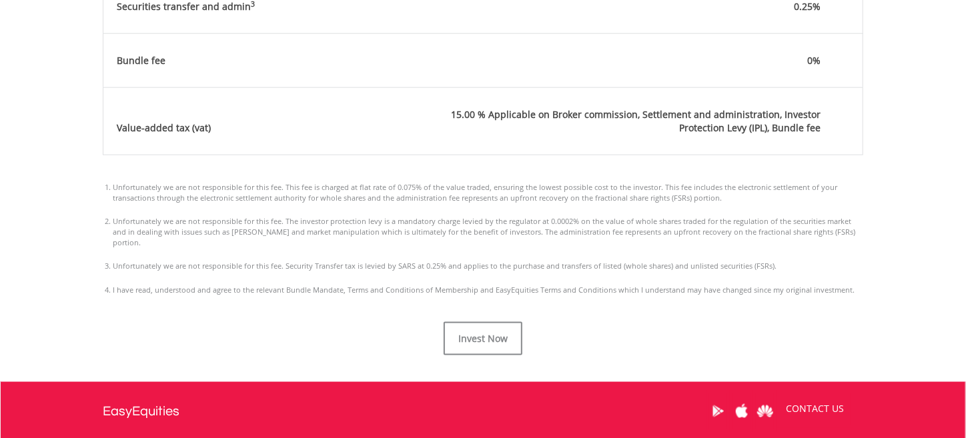
scroll to position [989, 0]
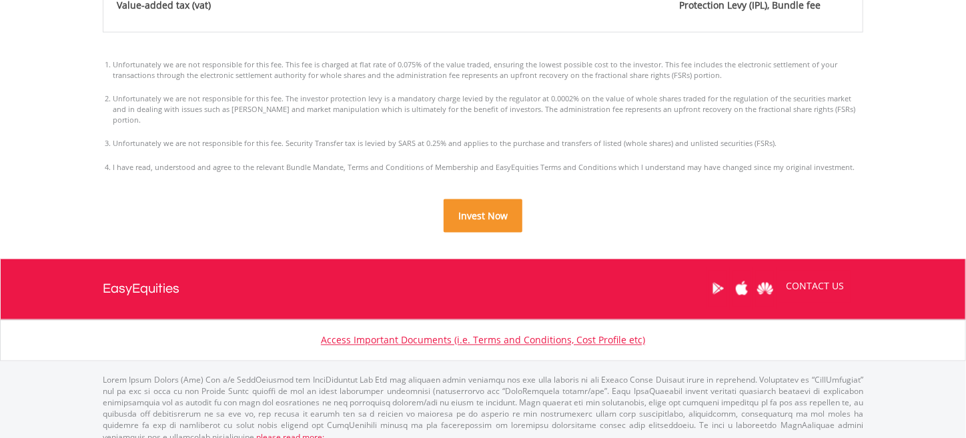
click at [493, 209] on span "Invest Now" at bounding box center [482, 215] width 49 height 13
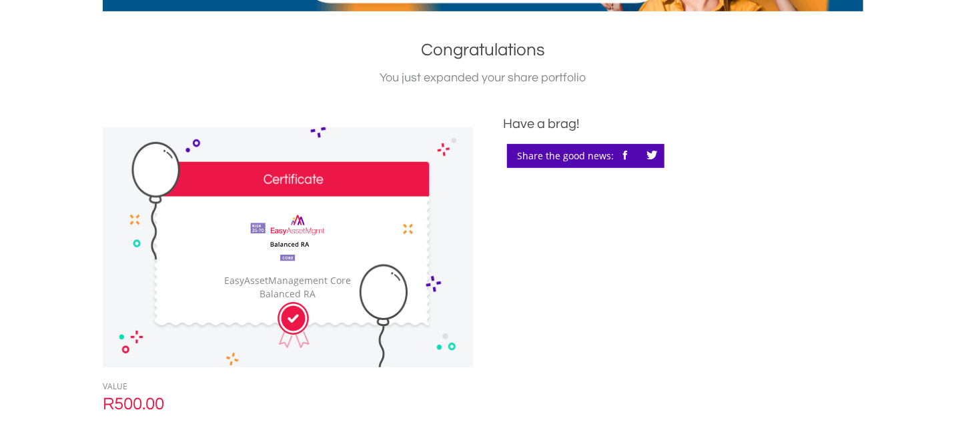
scroll to position [467, 0]
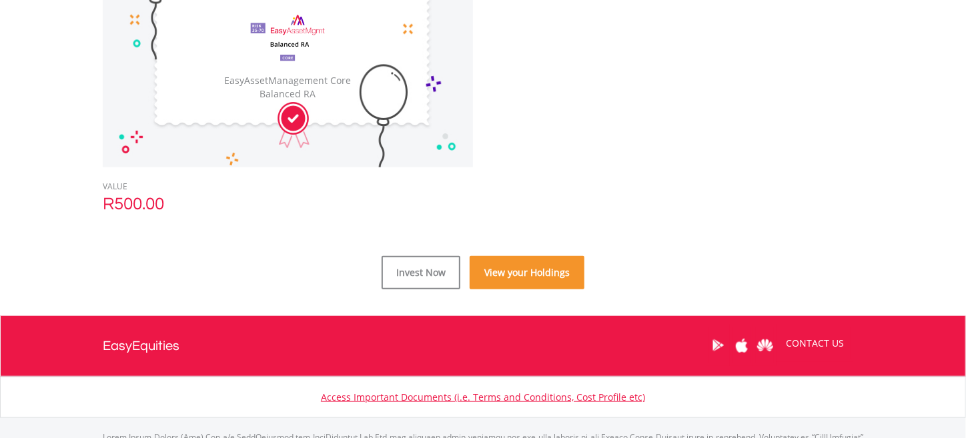
click at [517, 274] on link "View your Holdings" at bounding box center [526, 272] width 115 height 33
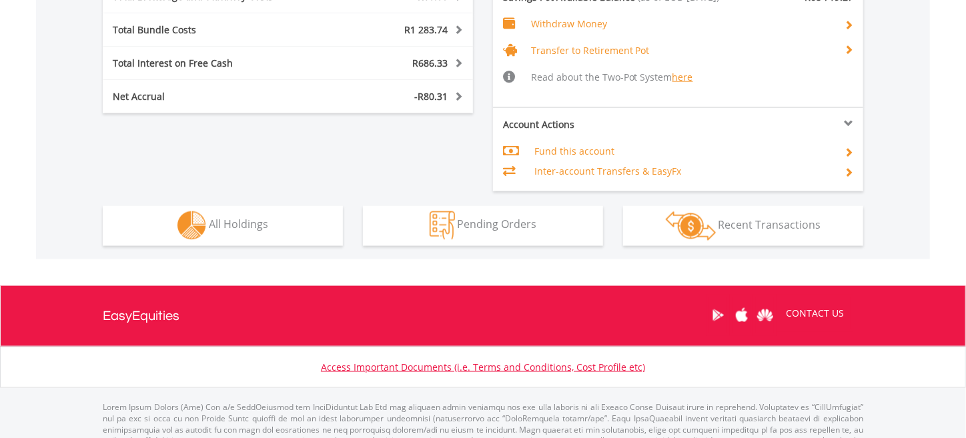
scroll to position [128, 253]
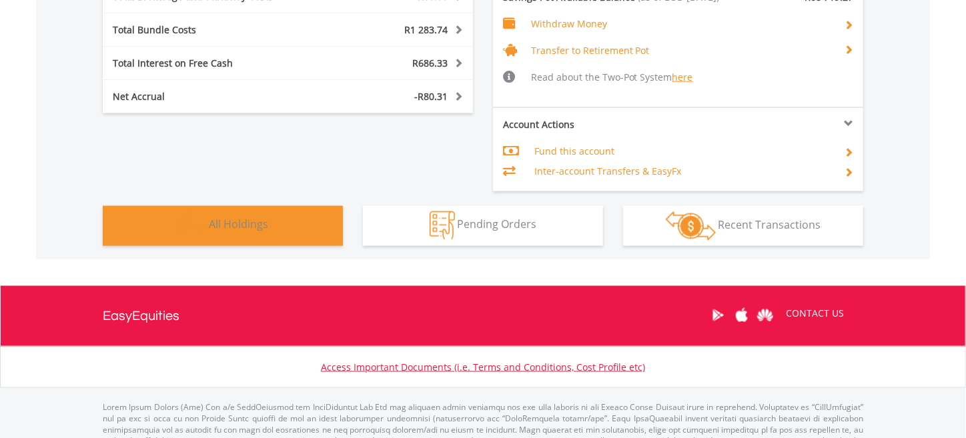
click at [246, 225] on span "All Holdings" at bounding box center [238, 224] width 59 height 15
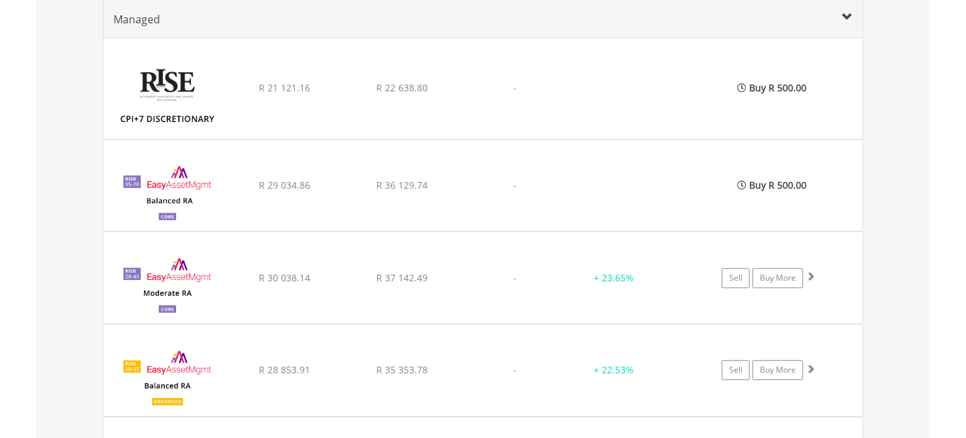
scroll to position [1785, 0]
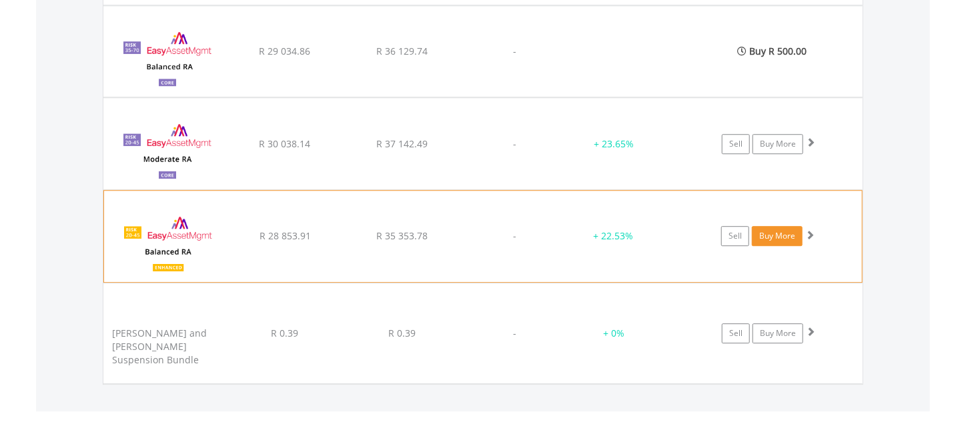
click at [769, 233] on link "Buy More" at bounding box center [776, 236] width 51 height 20
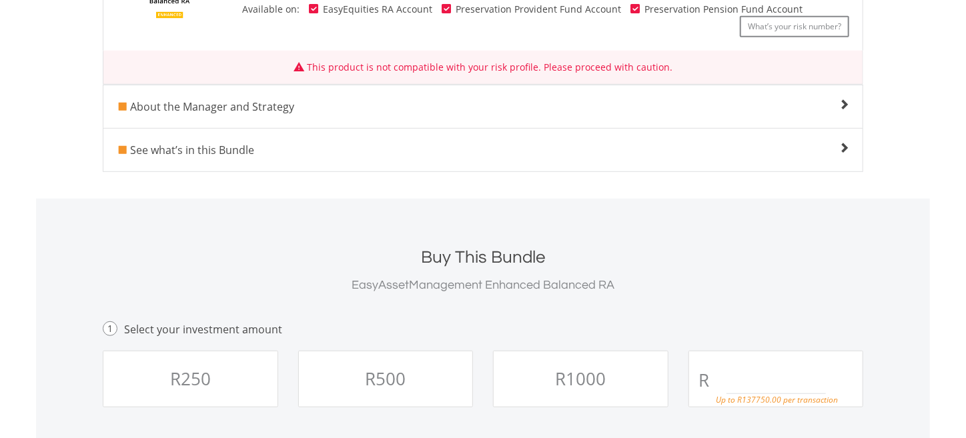
scroll to position [467, 0]
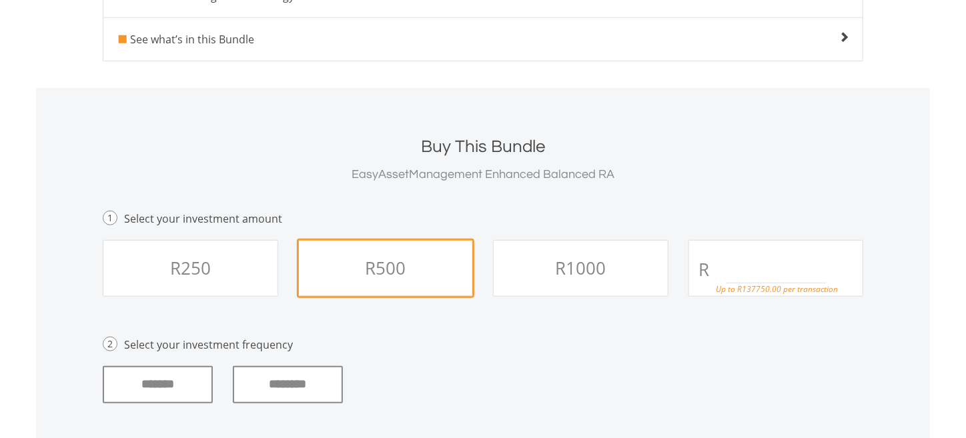
click at [403, 273] on span "R500" at bounding box center [385, 268] width 41 height 24
click at [294, 391] on input "********" at bounding box center [288, 384] width 110 height 37
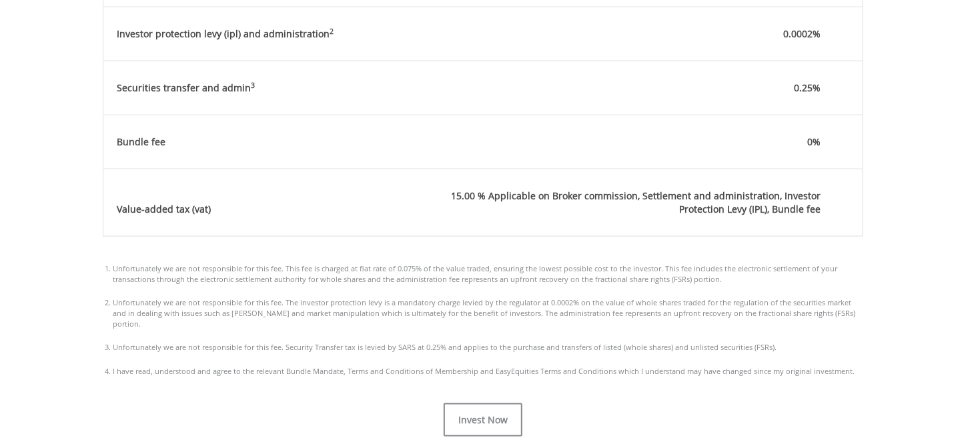
scroll to position [934, 0]
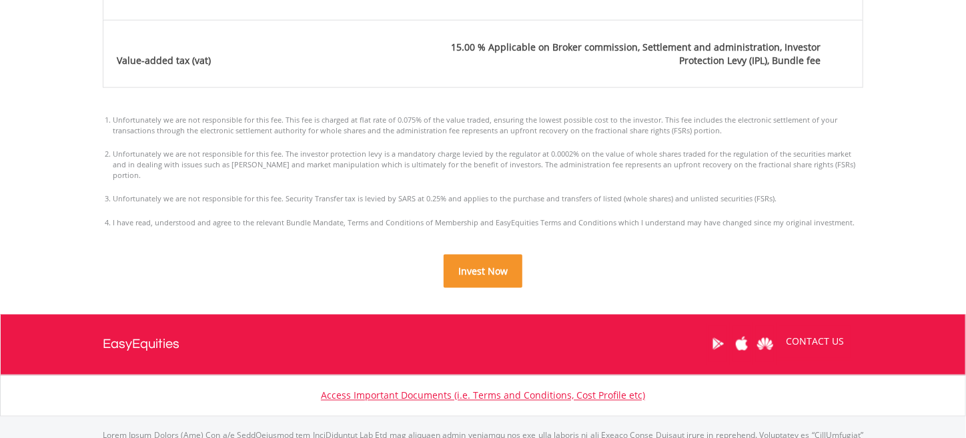
click at [475, 265] on span "Invest Now" at bounding box center [482, 271] width 49 height 13
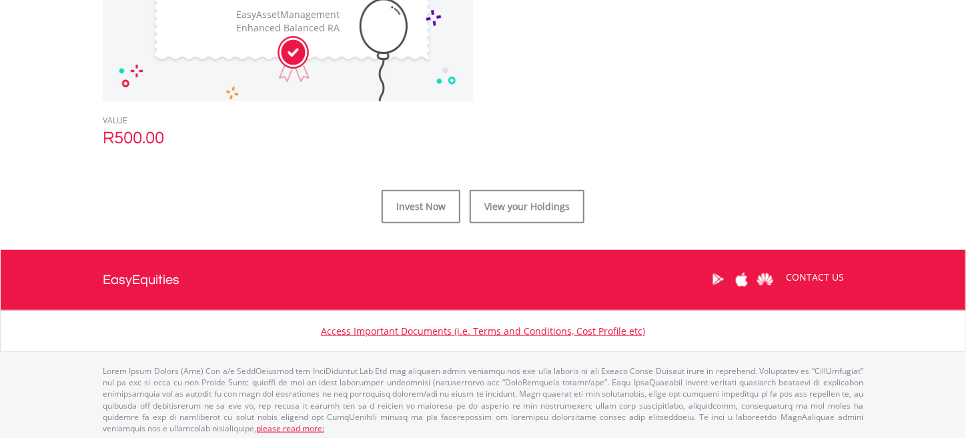
scroll to position [533, 0]
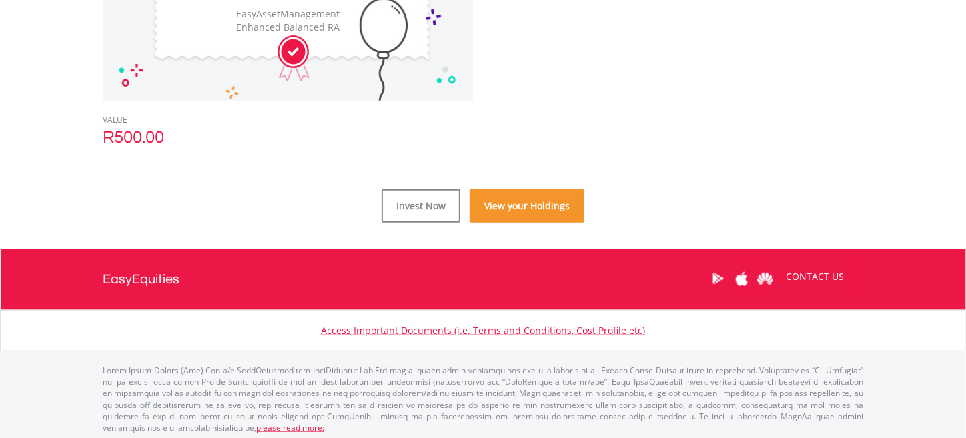
click at [529, 207] on link "View your Holdings" at bounding box center [526, 205] width 115 height 33
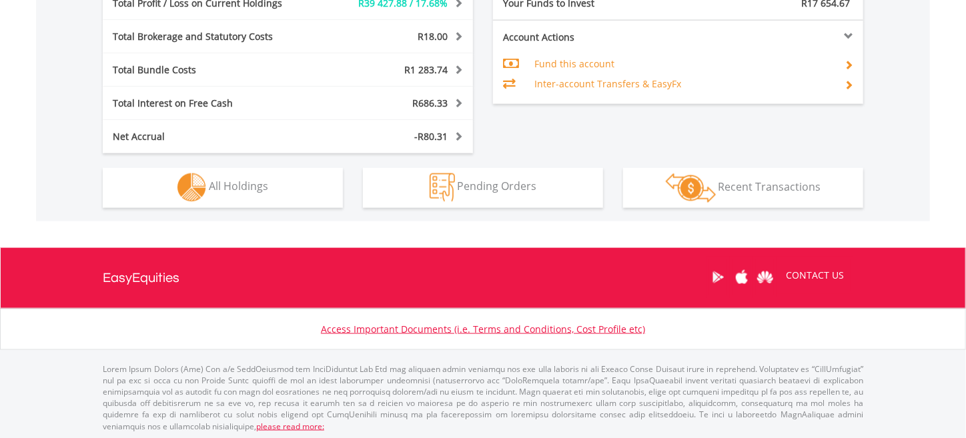
scroll to position [128, 253]
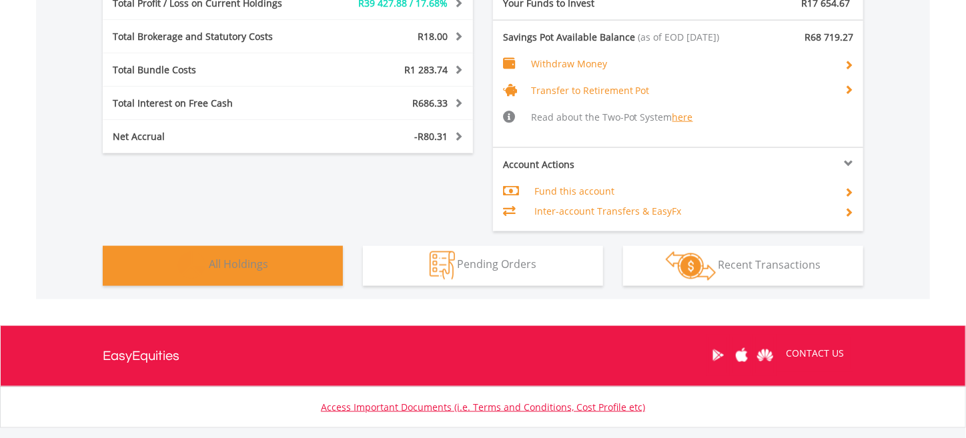
click at [252, 264] on span "All Holdings" at bounding box center [238, 264] width 59 height 15
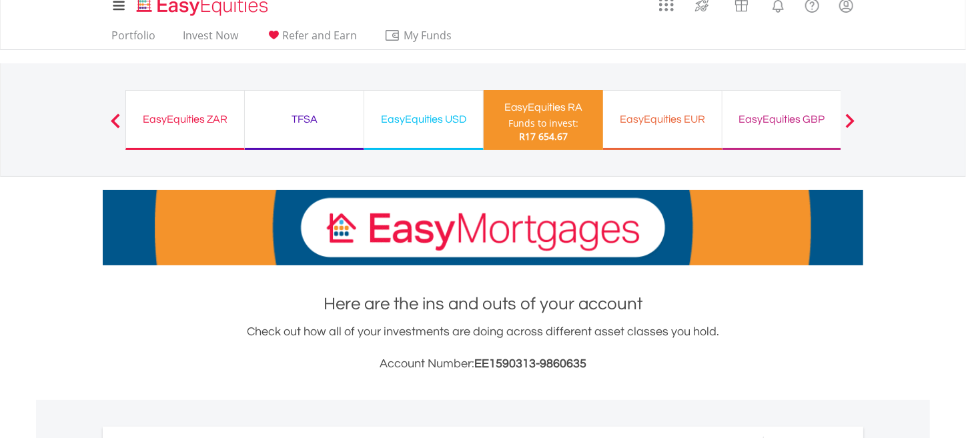
scroll to position [0, 0]
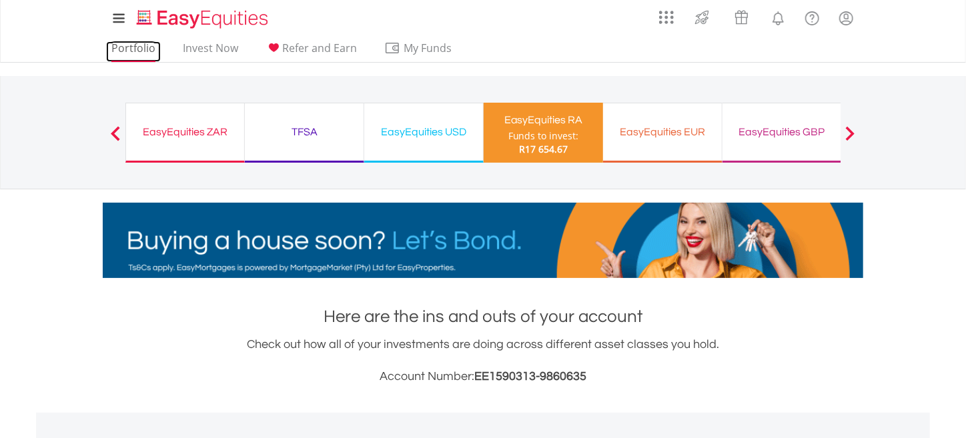
click at [119, 50] on link "Portfolio" at bounding box center [133, 51] width 55 height 21
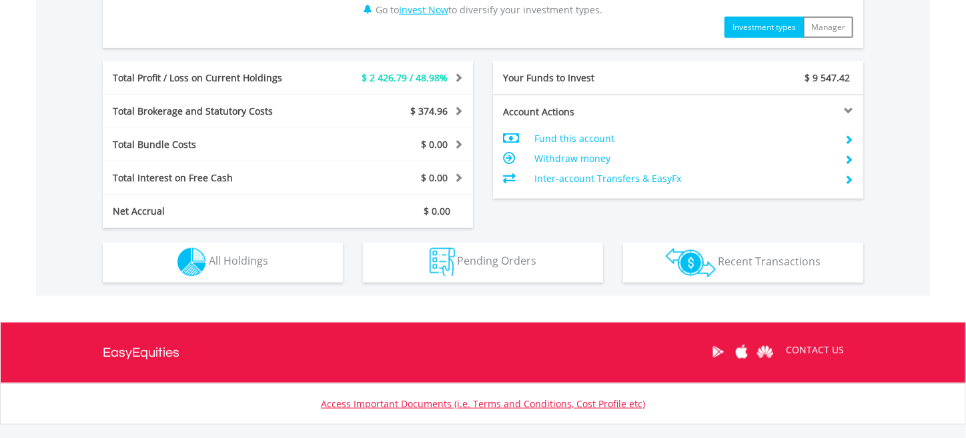
scroll to position [667, 0]
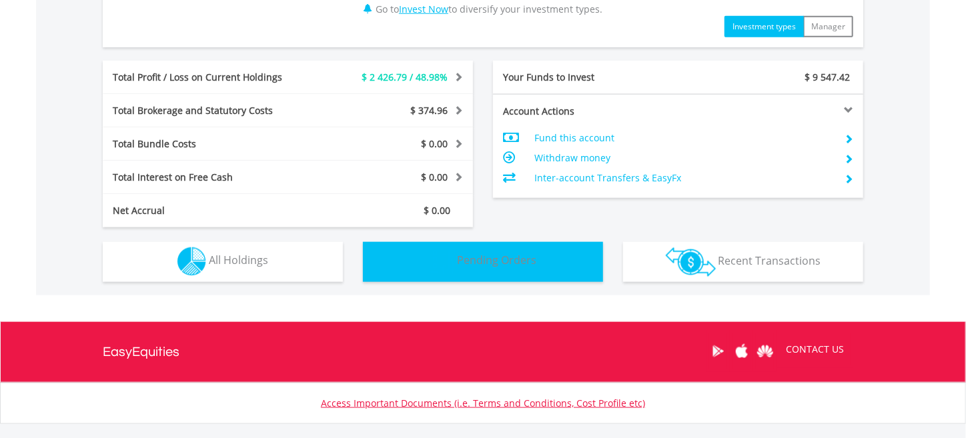
click at [454, 267] on img "button" at bounding box center [441, 261] width 25 height 29
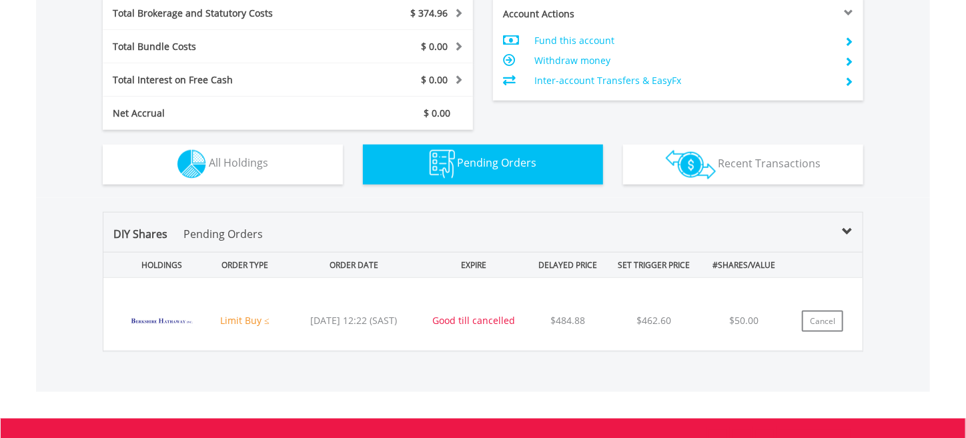
scroll to position [763, 0]
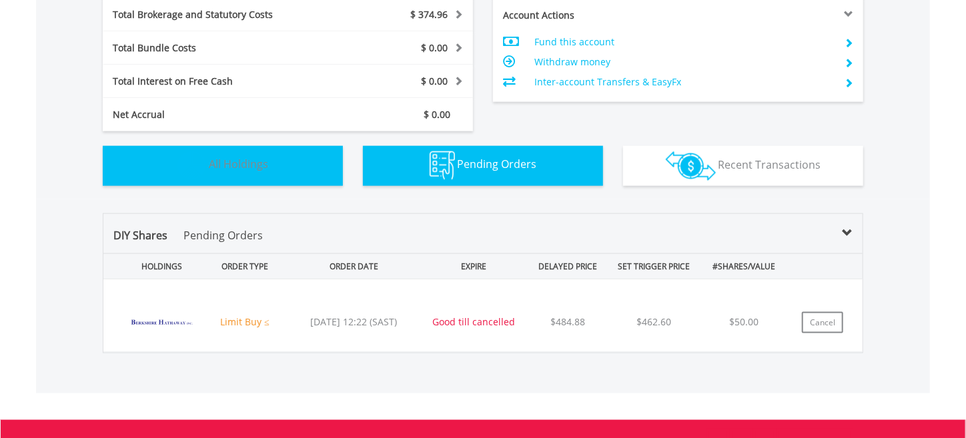
click at [226, 163] on span "All Holdings" at bounding box center [238, 164] width 59 height 15
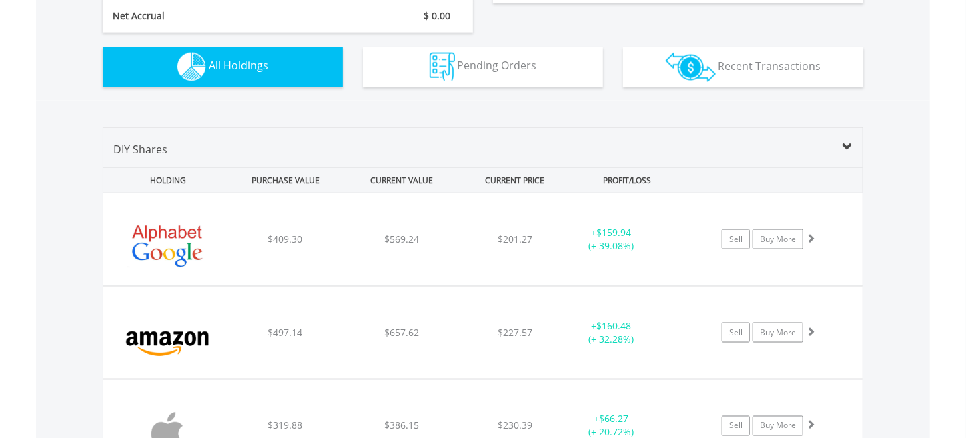
scroll to position [854, 0]
